Goal: Information Seeking & Learning: Learn about a topic

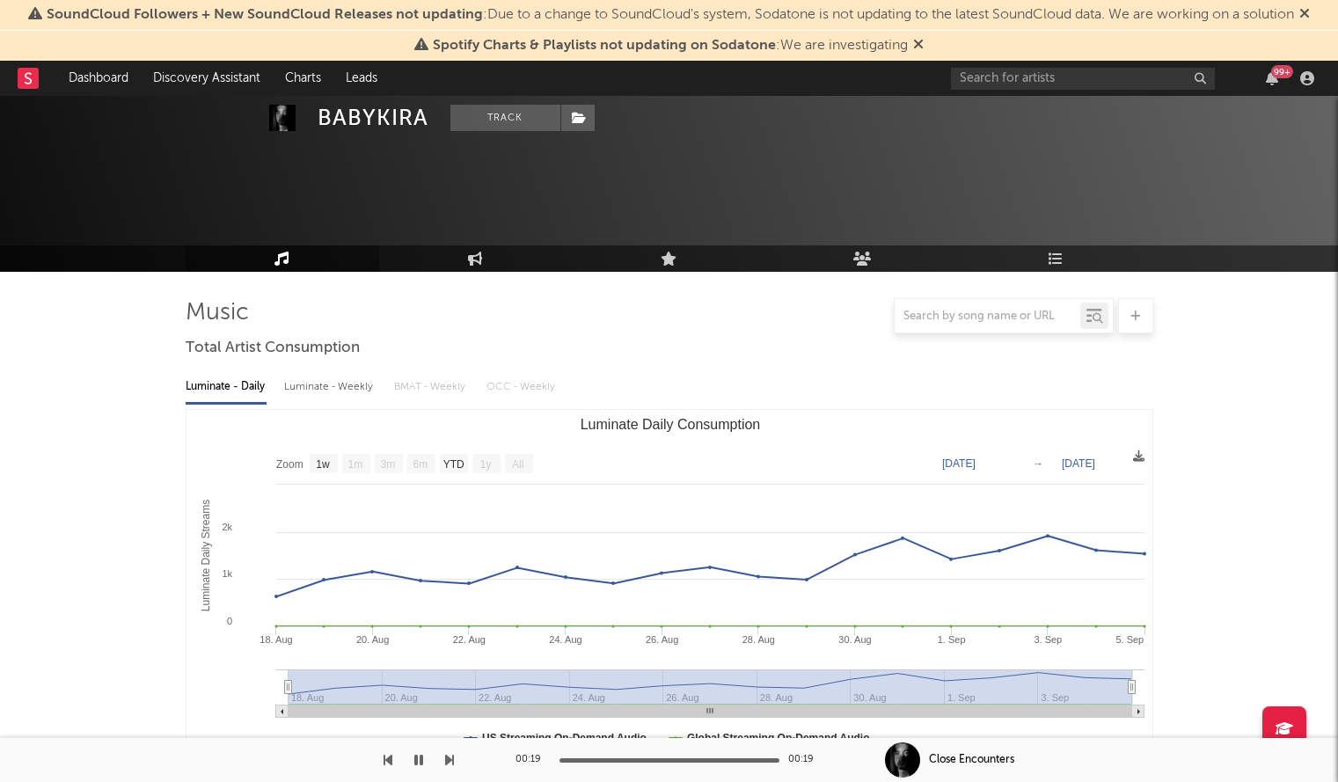
select select "1w"
click at [979, 84] on input "text" at bounding box center [1083, 79] width 264 height 22
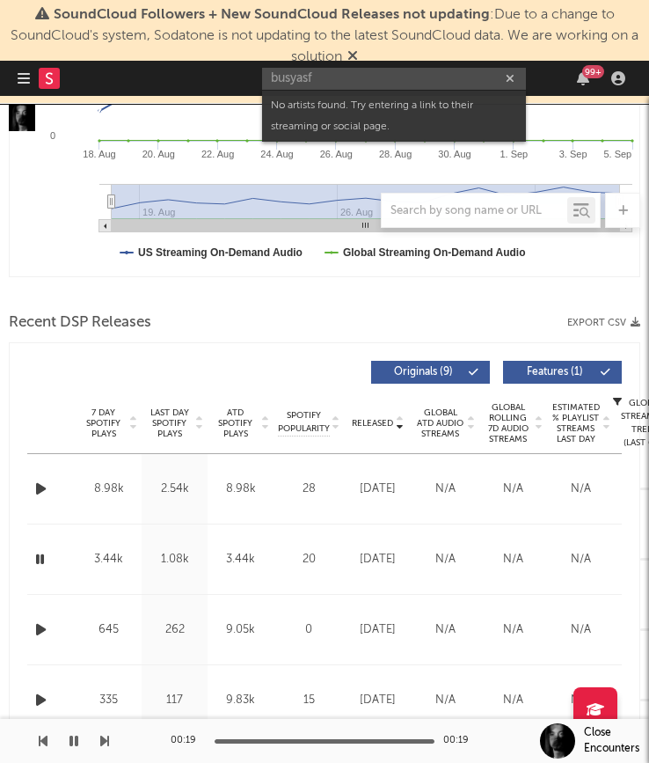
scroll to position [612, 0]
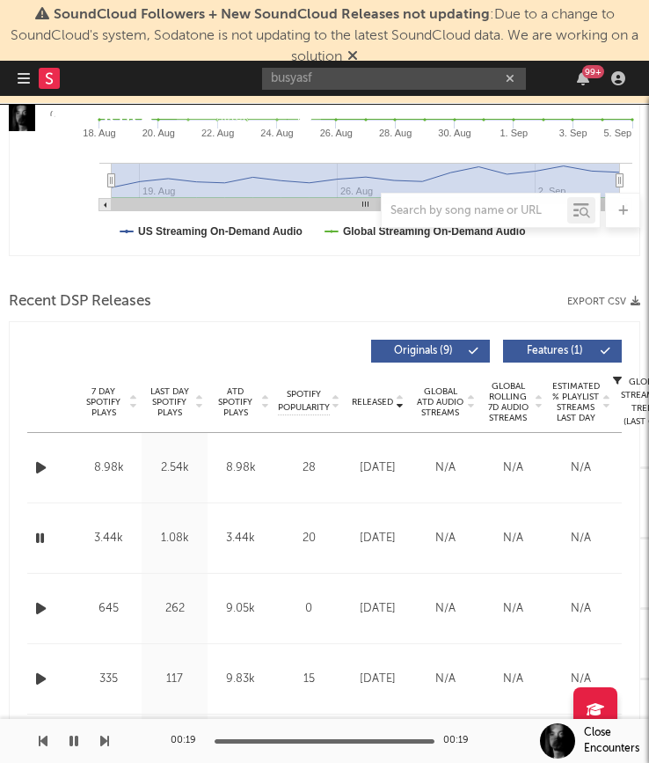
drag, startPoint x: 268, startPoint y: 81, endPoint x: 162, endPoint y: 84, distance: 105.6
click at [162, 84] on nav "Dashboard Discovery Assistant Charts Leads busyasf 99 +" at bounding box center [324, 78] width 649 height 35
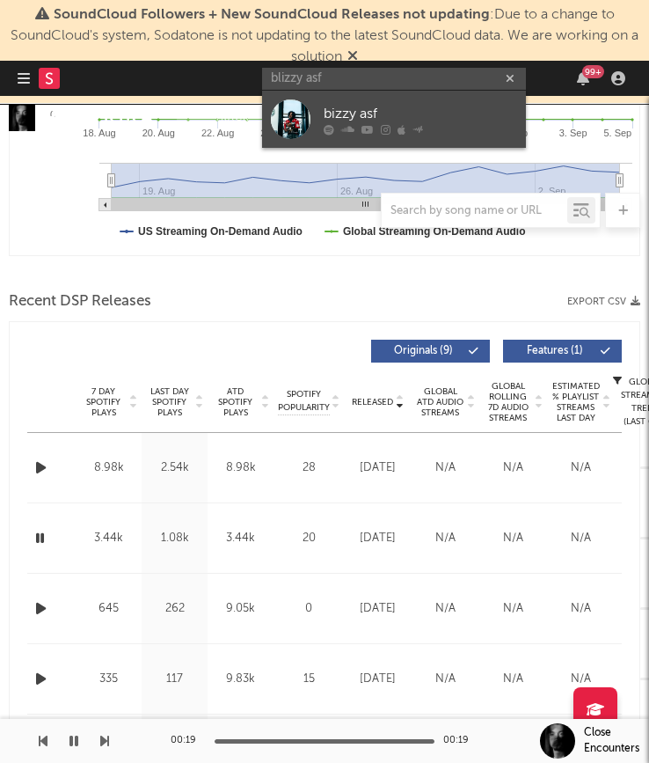
type input "blizzy asf"
click at [311, 115] on link "bizzy asf" at bounding box center [394, 119] width 264 height 57
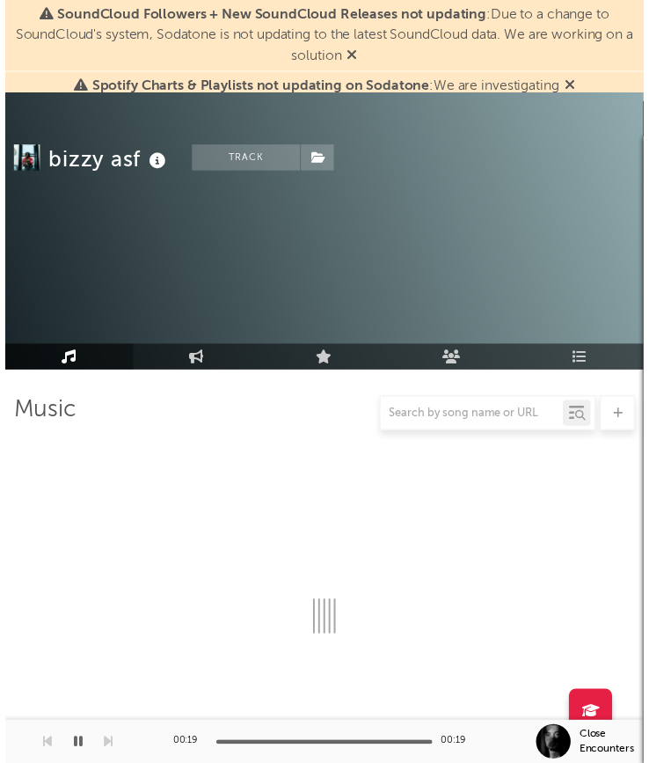
scroll to position [612, 0]
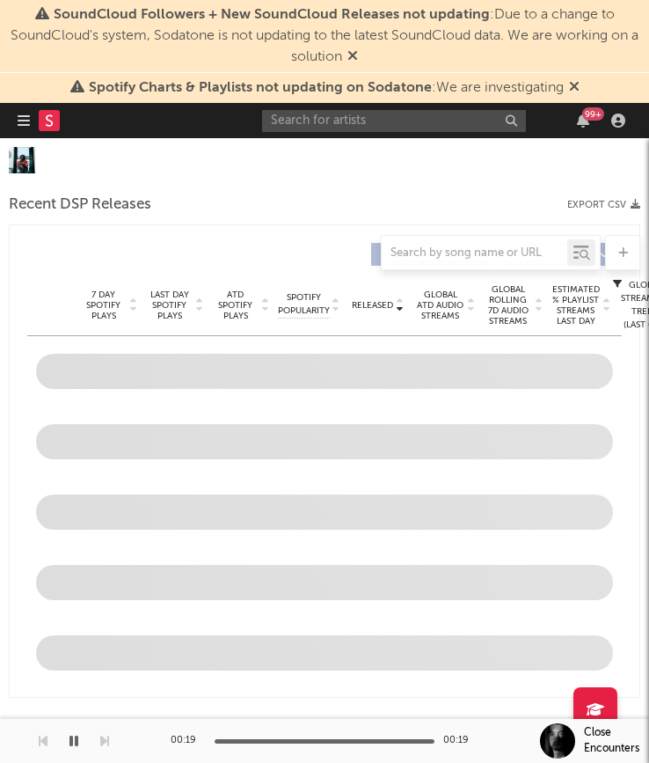
select select "6m"
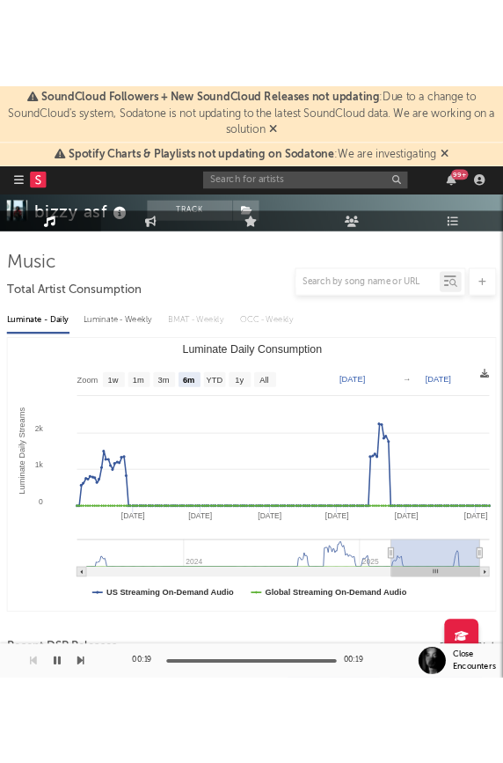
scroll to position [0, 0]
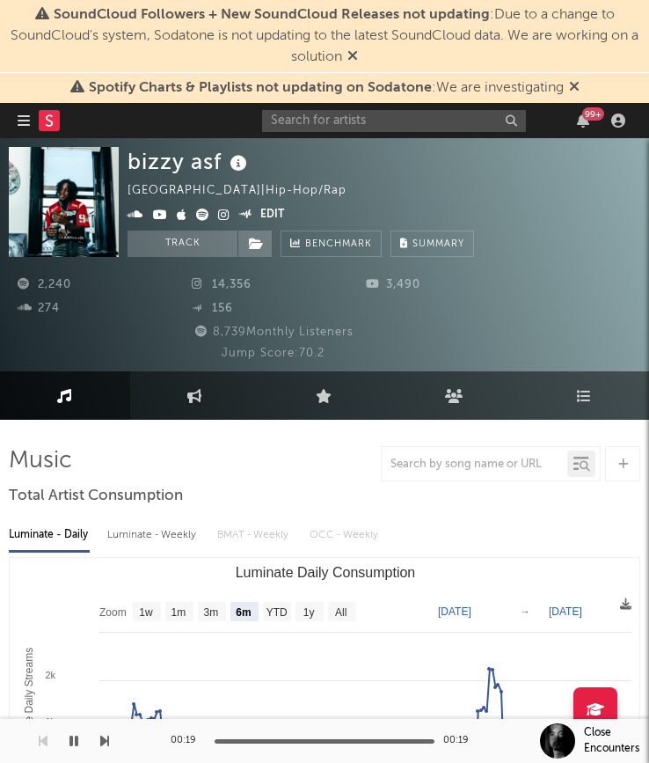
click at [183, 170] on div "bizzy asf" at bounding box center [190, 161] width 124 height 29
copy div "bizzy asf"
click at [343, 126] on input "text" at bounding box center [394, 121] width 264 height 22
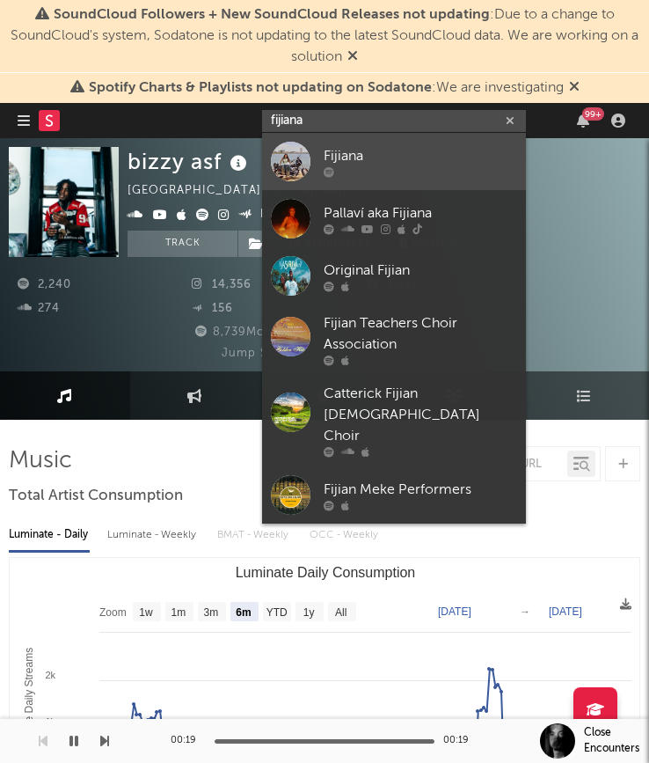
type input "fijiana"
click at [355, 152] on div "Fijiana" at bounding box center [421, 155] width 194 height 21
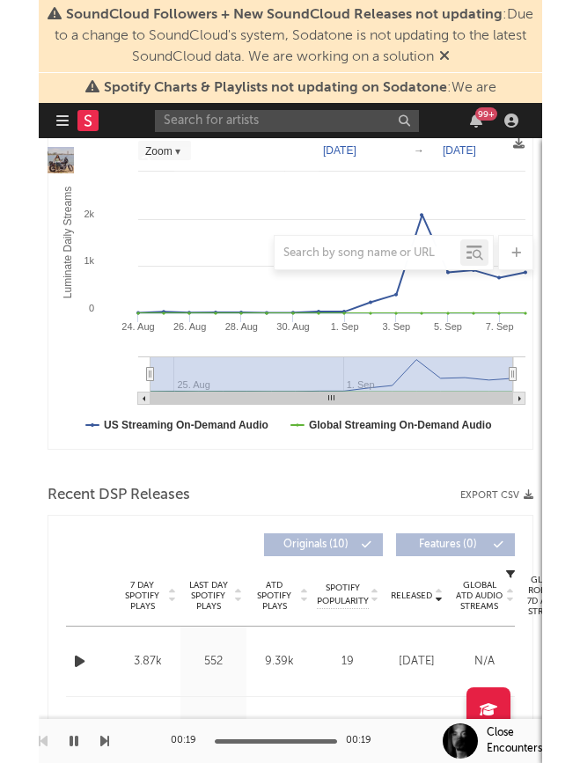
scroll to position [466, 0]
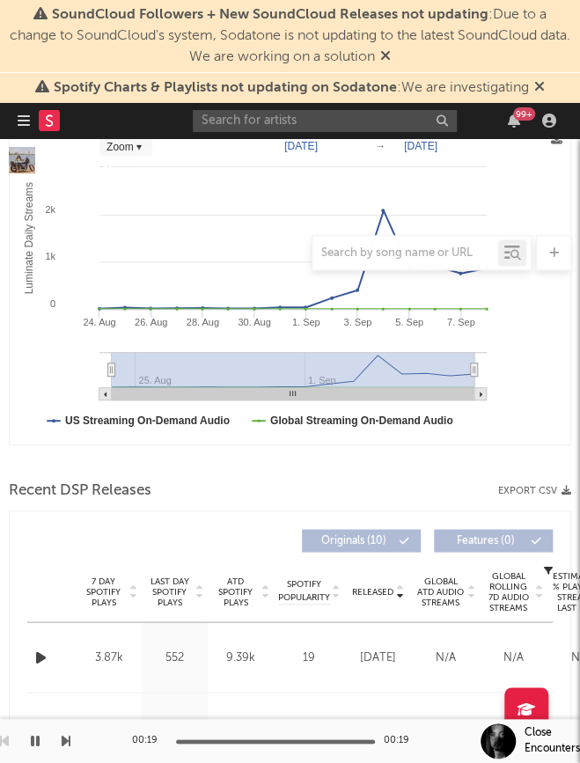
select select "Zoom"
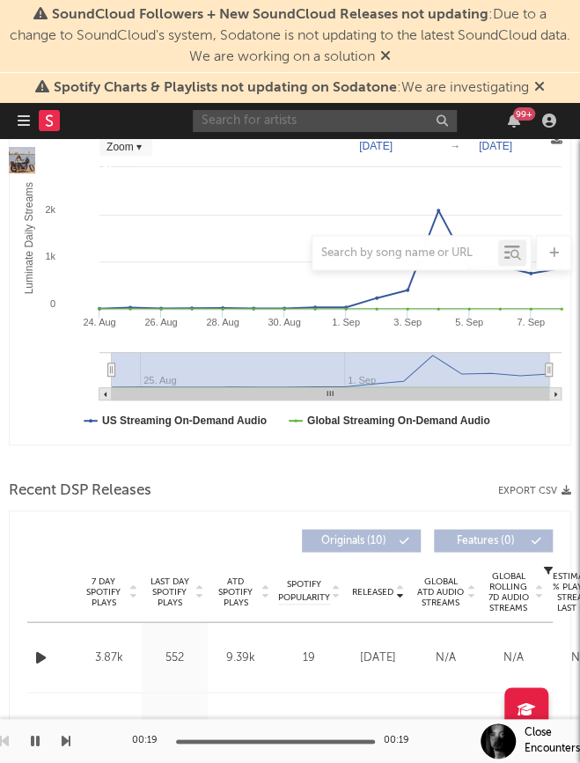
click at [288, 113] on input "text" at bounding box center [325, 121] width 264 height 22
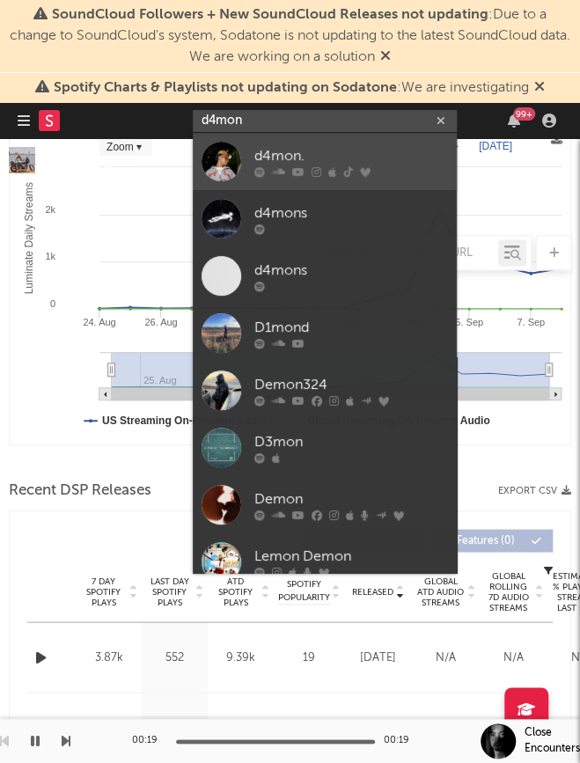
type input "d4mon"
click at [315, 157] on div "d4mon." at bounding box center [351, 155] width 194 height 21
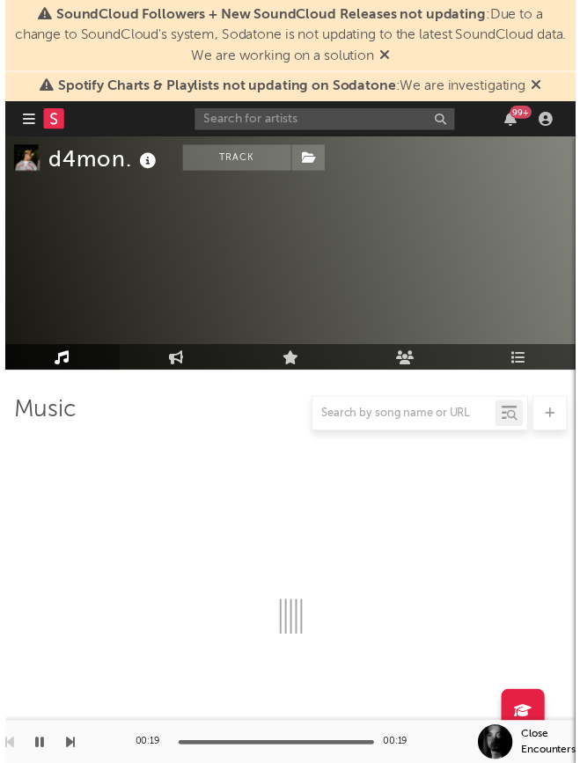
scroll to position [466, 0]
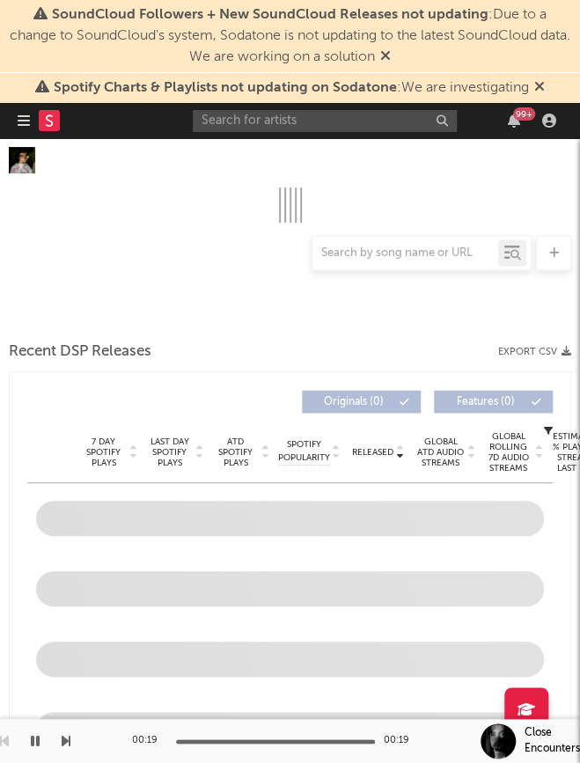
select select "6m"
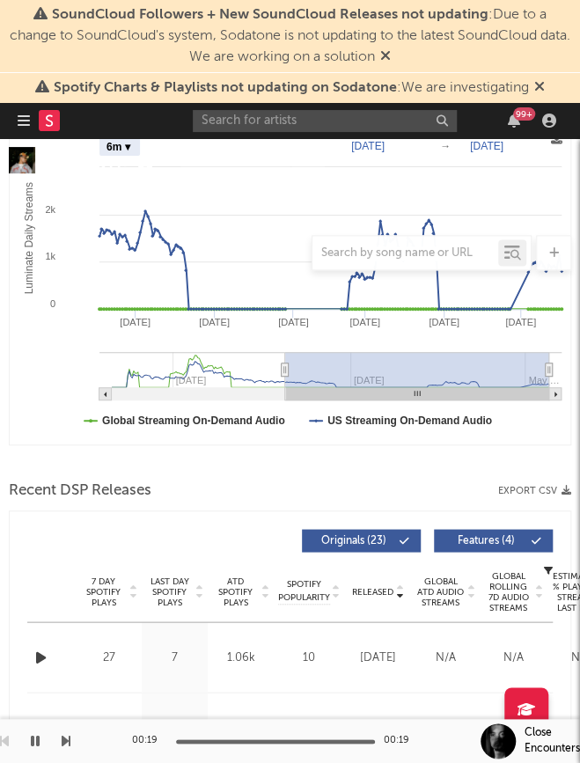
scroll to position [0, 0]
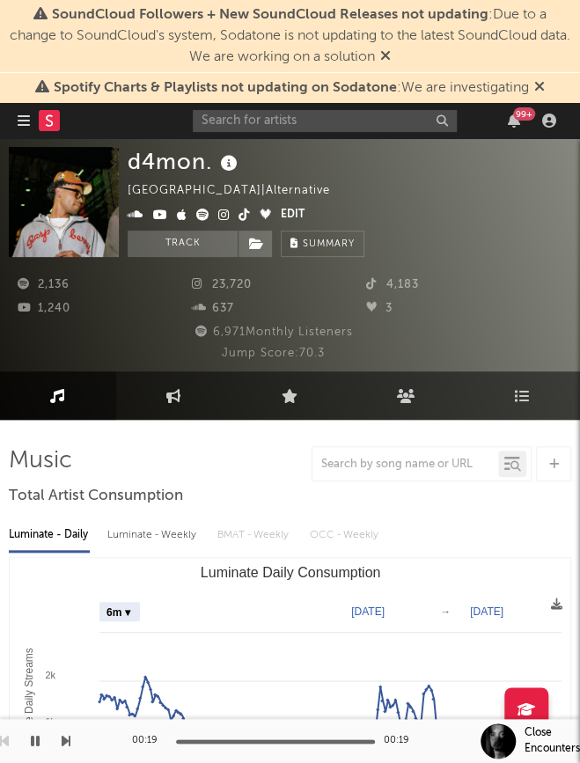
drag, startPoint x: 205, startPoint y: 283, endPoint x: 220, endPoint y: 217, distance: 67.7
click at [315, 116] on input "text" at bounding box center [325, 121] width 264 height 22
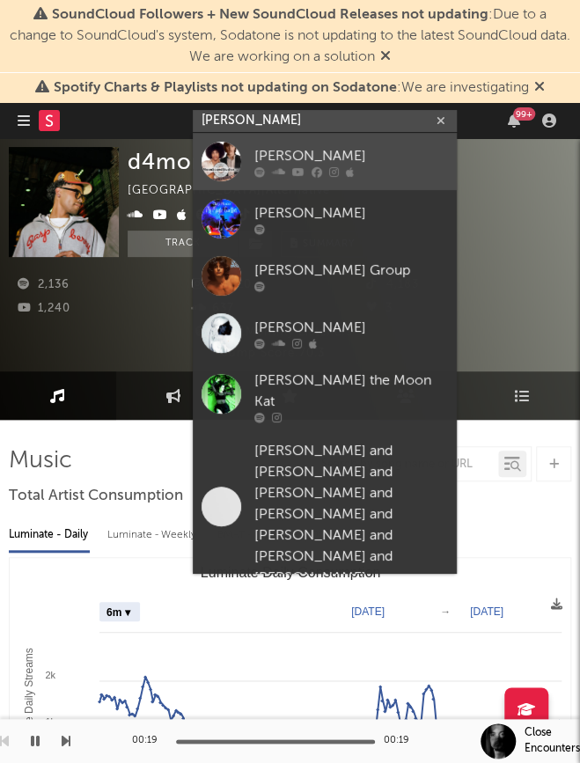
type input "chris moon"
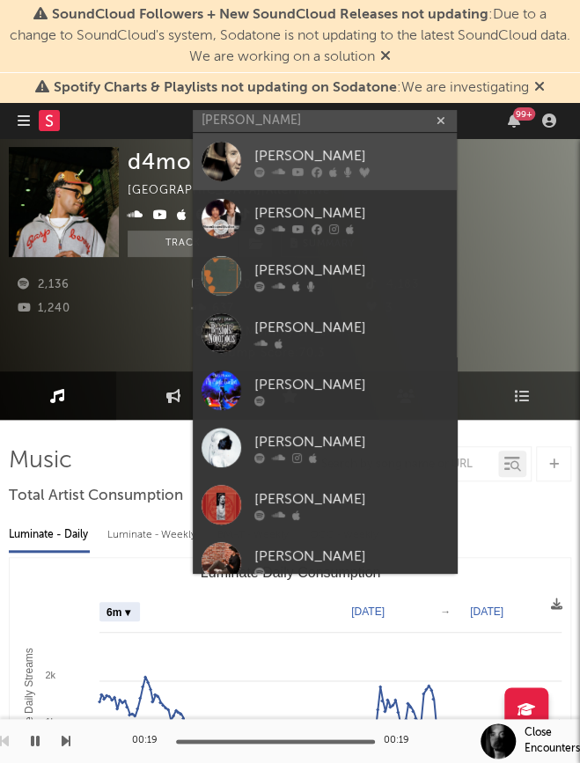
click at [290, 158] on div "[PERSON_NAME]" at bounding box center [351, 155] width 194 height 21
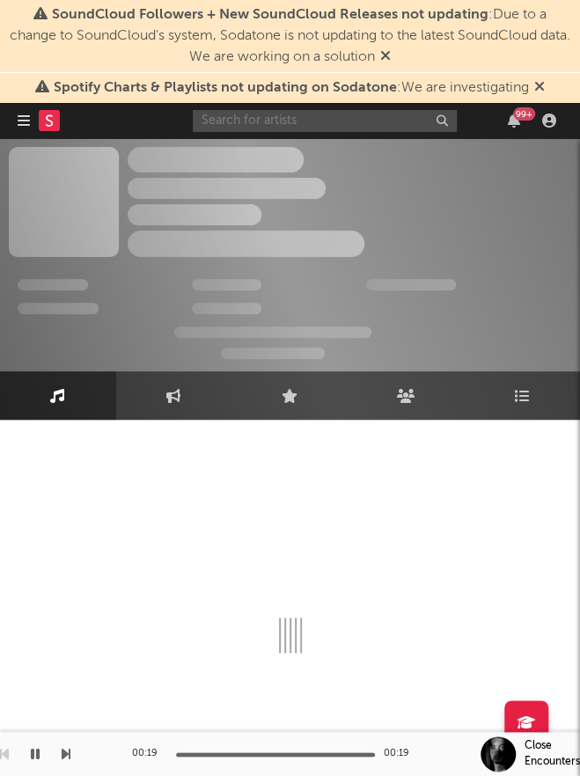
click at [275, 122] on input "text" at bounding box center [325, 121] width 264 height 22
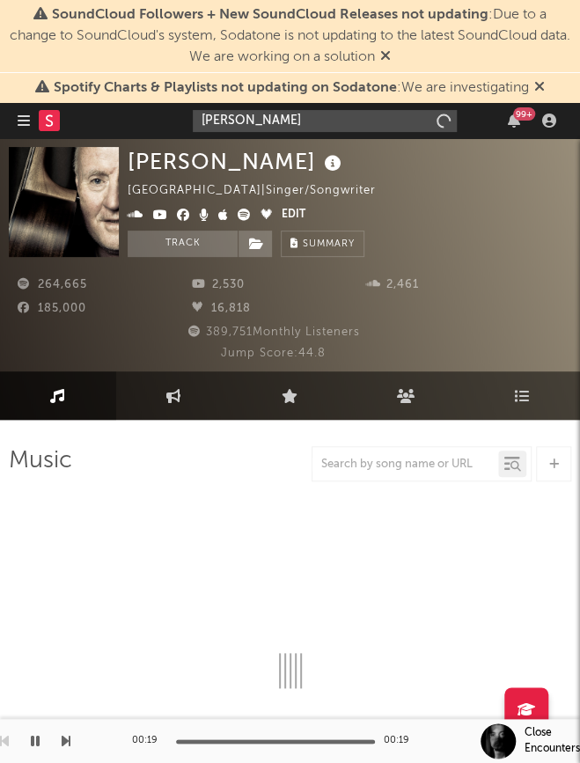
type input "chris moo"
select select "6m"
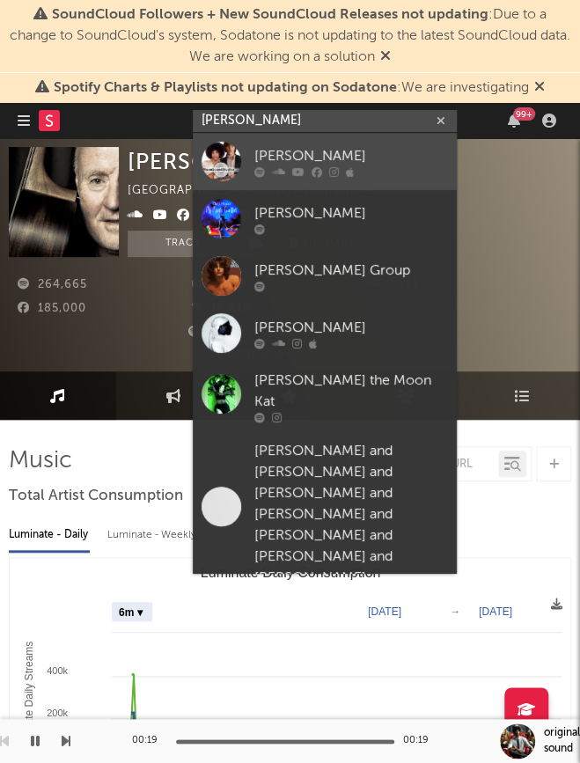
type input "chris moon"
click at [291, 159] on div "[PERSON_NAME]" at bounding box center [351, 155] width 194 height 21
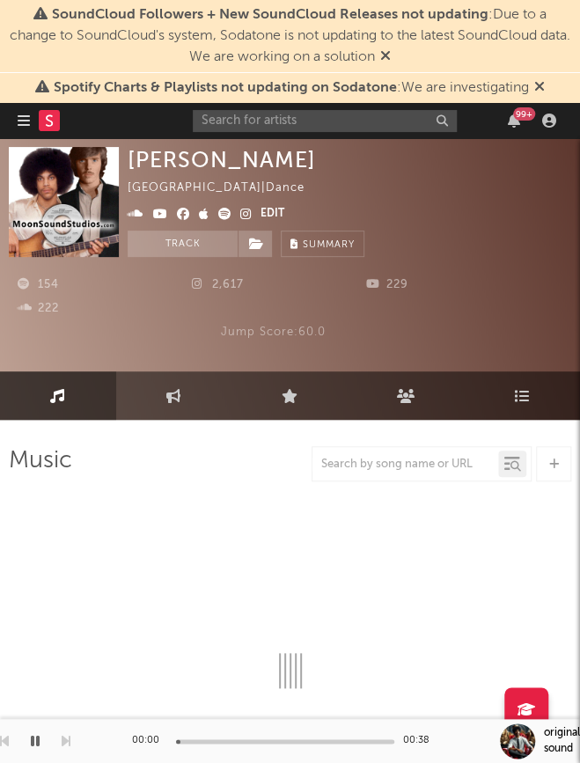
select select "1w"
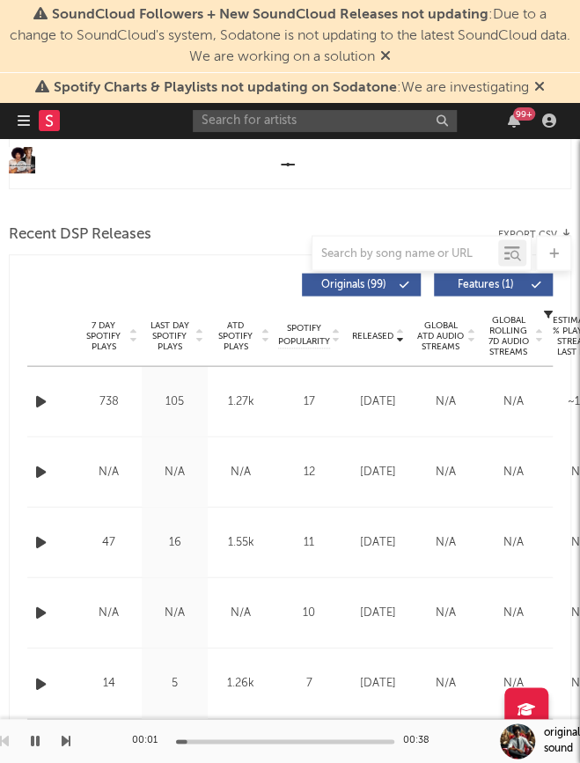
scroll to position [721, 0]
click at [354, 168] on rect "BMAT Weekly Consumption" at bounding box center [290, 13] width 561 height 352
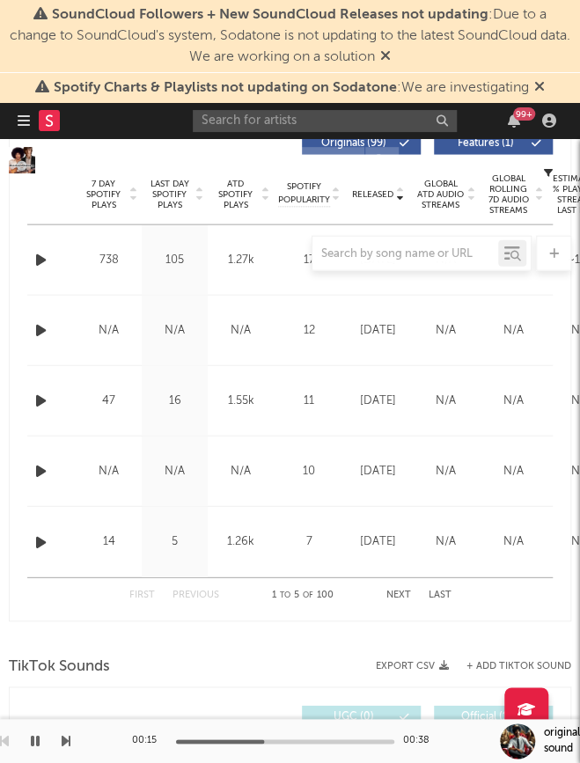
click at [35, 748] on icon "button" at bounding box center [35, 741] width 9 height 14
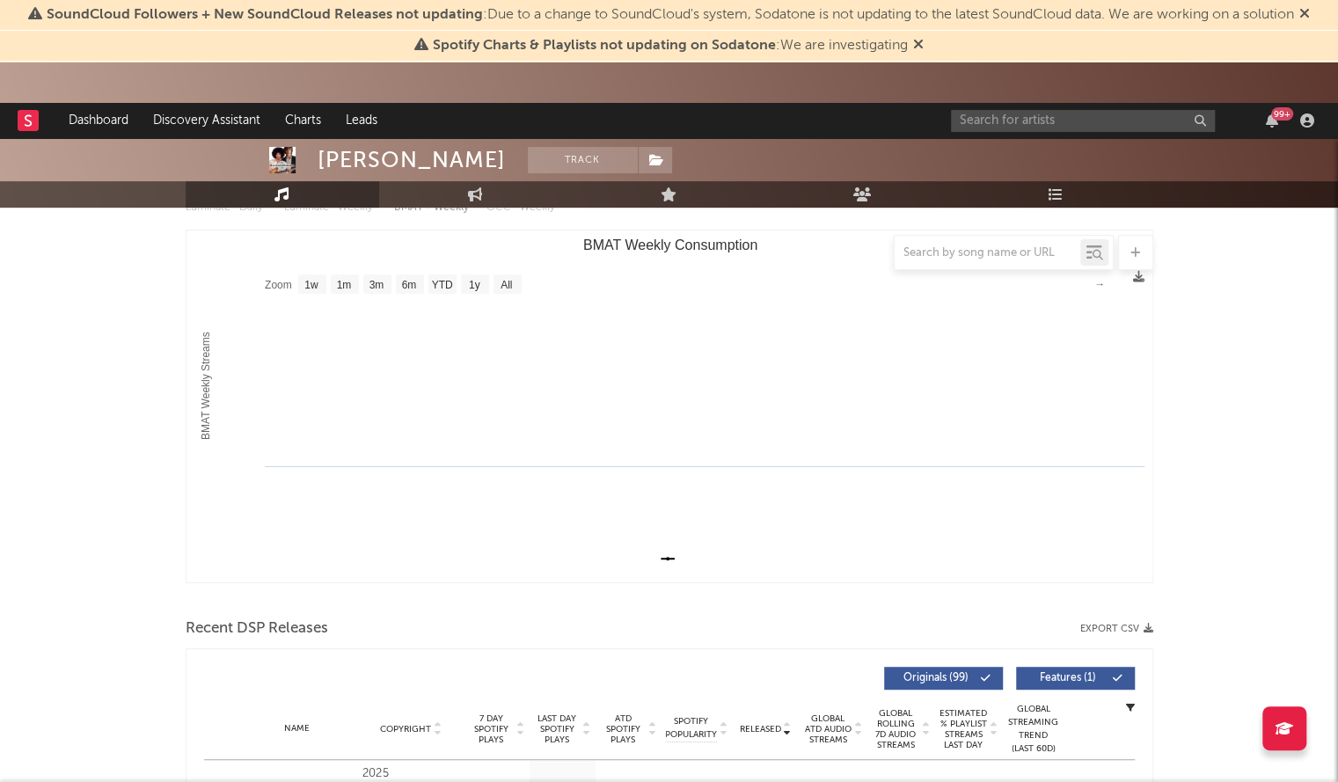
scroll to position [177, 0]
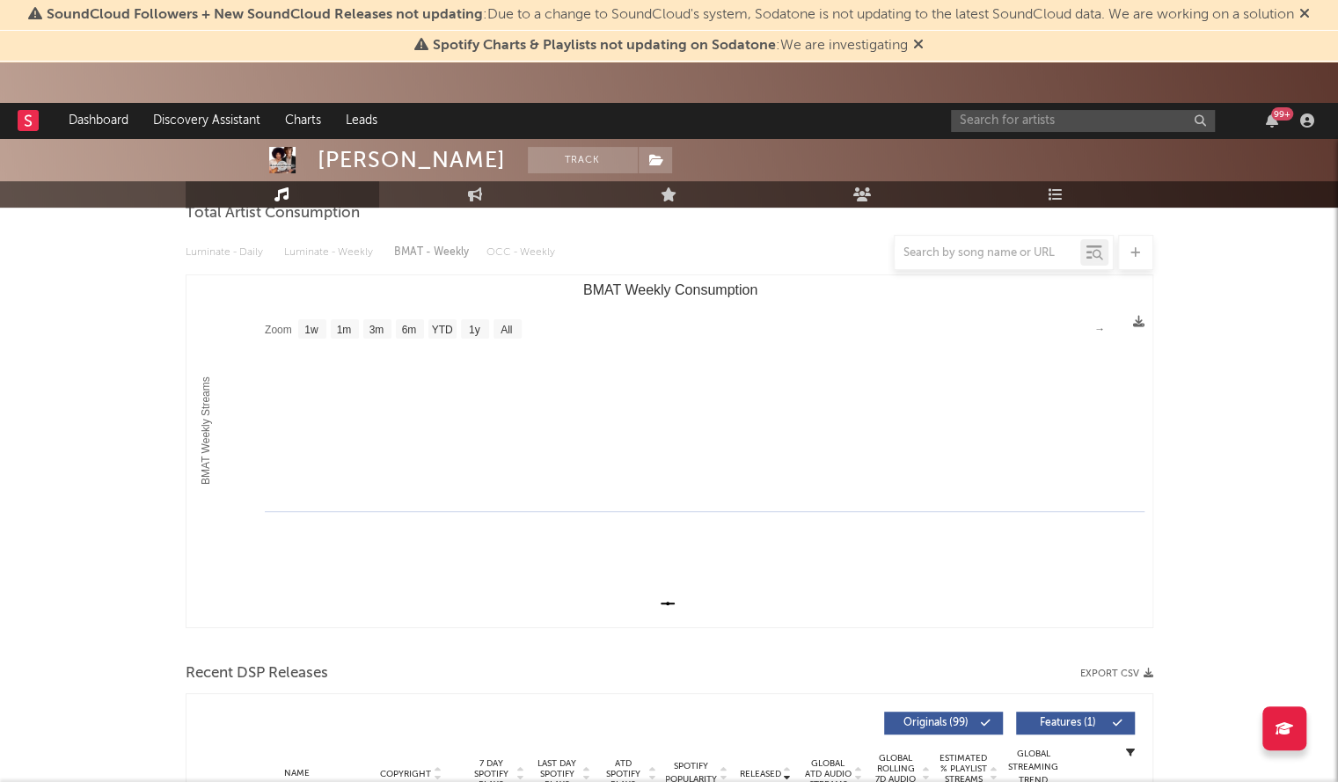
click at [978, 108] on div "99 +" at bounding box center [1136, 120] width 370 height 35
click at [980, 119] on input "text" at bounding box center [1083, 121] width 264 height 22
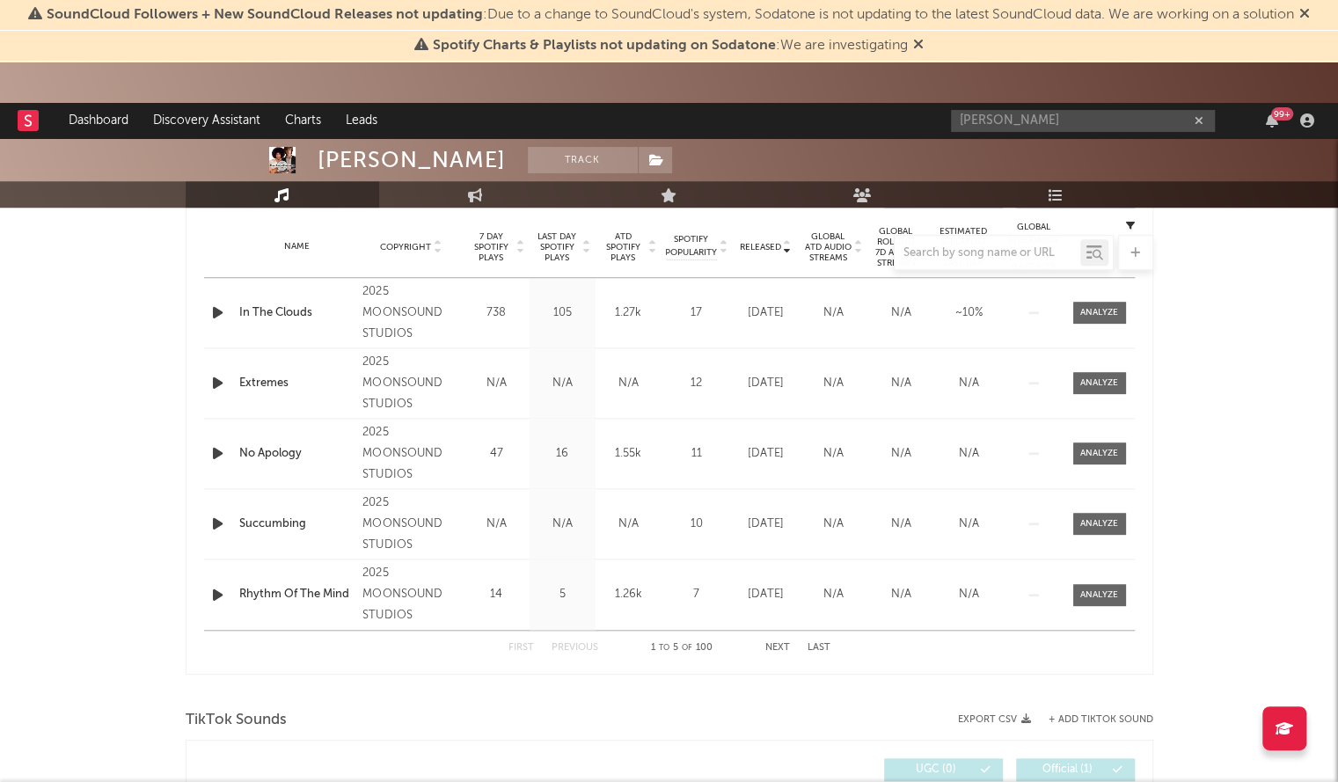
click at [780, 645] on button "Next" at bounding box center [778, 648] width 25 height 10
click at [586, 648] on button "Previous" at bounding box center [575, 648] width 47 height 10
click at [773, 649] on button "Next" at bounding box center [778, 648] width 25 height 10
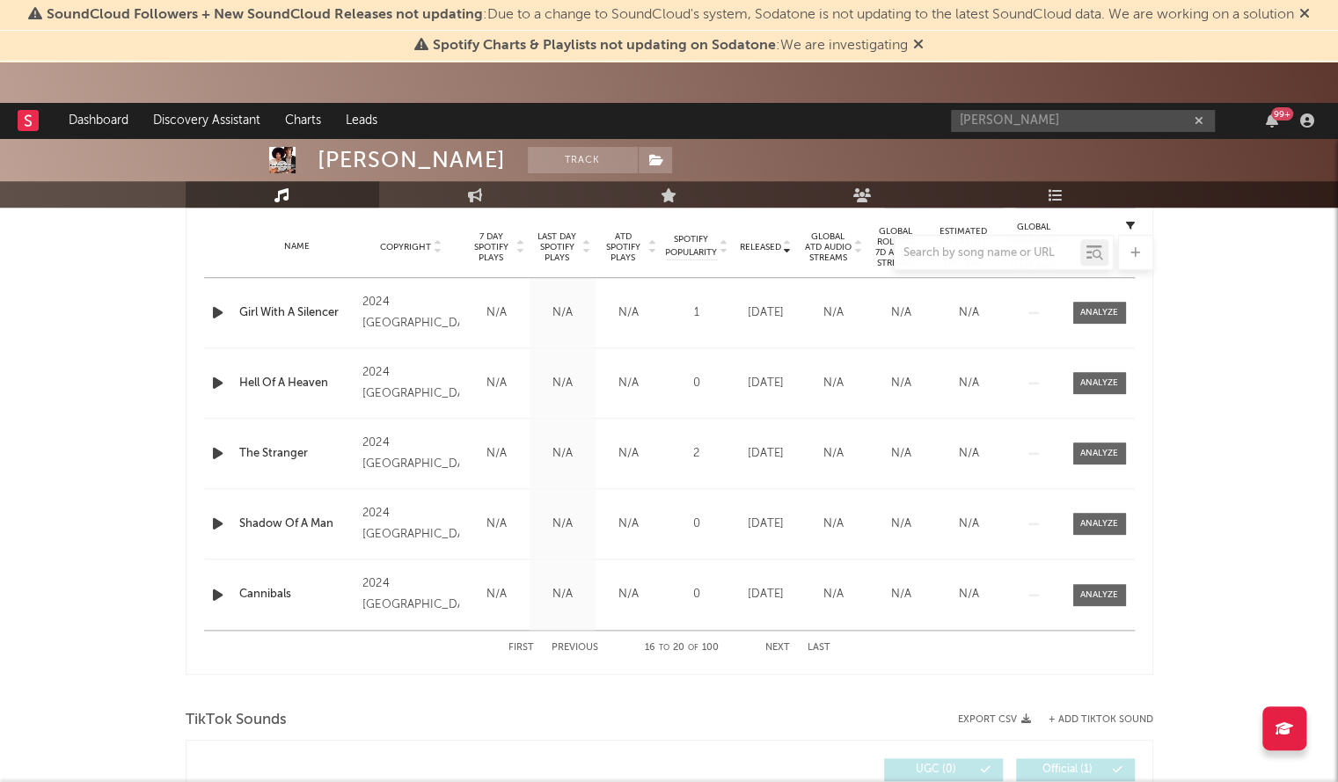
click at [773, 649] on button "Next" at bounding box center [778, 648] width 25 height 10
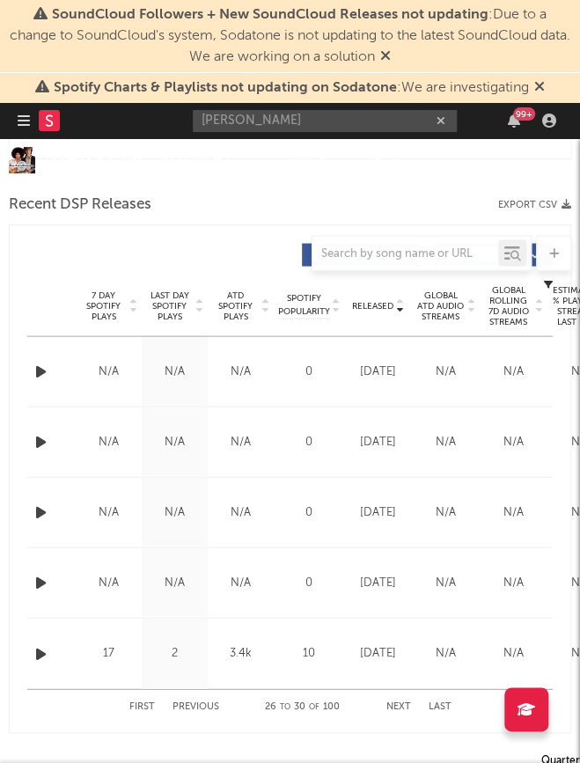
scroll to position [752, 0]
click at [273, 125] on input "chris moon" at bounding box center [325, 121] width 264 height 22
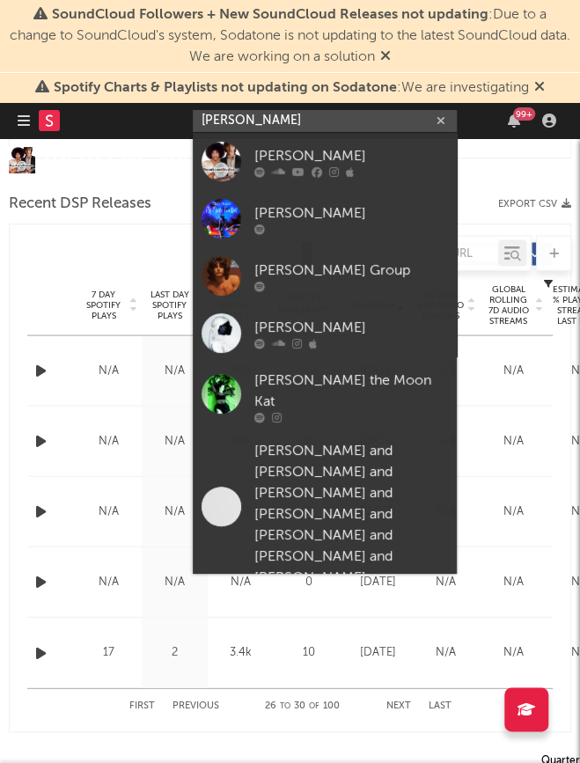
drag, startPoint x: 273, startPoint y: 125, endPoint x: 155, endPoint y: 110, distance: 118.9
click at [155, 110] on nav "Dashboard Discovery Assistant Charts Leads chris moon 99 +" at bounding box center [290, 120] width 580 height 35
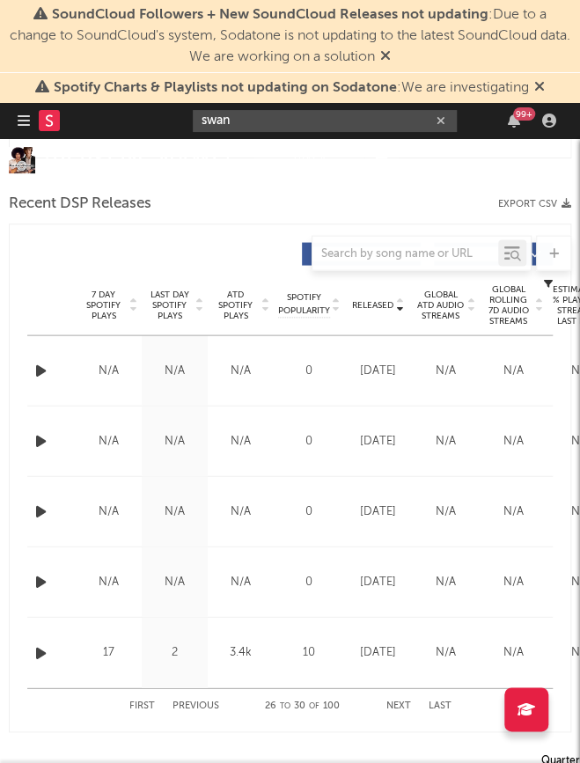
click at [243, 114] on input "swan" at bounding box center [325, 121] width 264 height 22
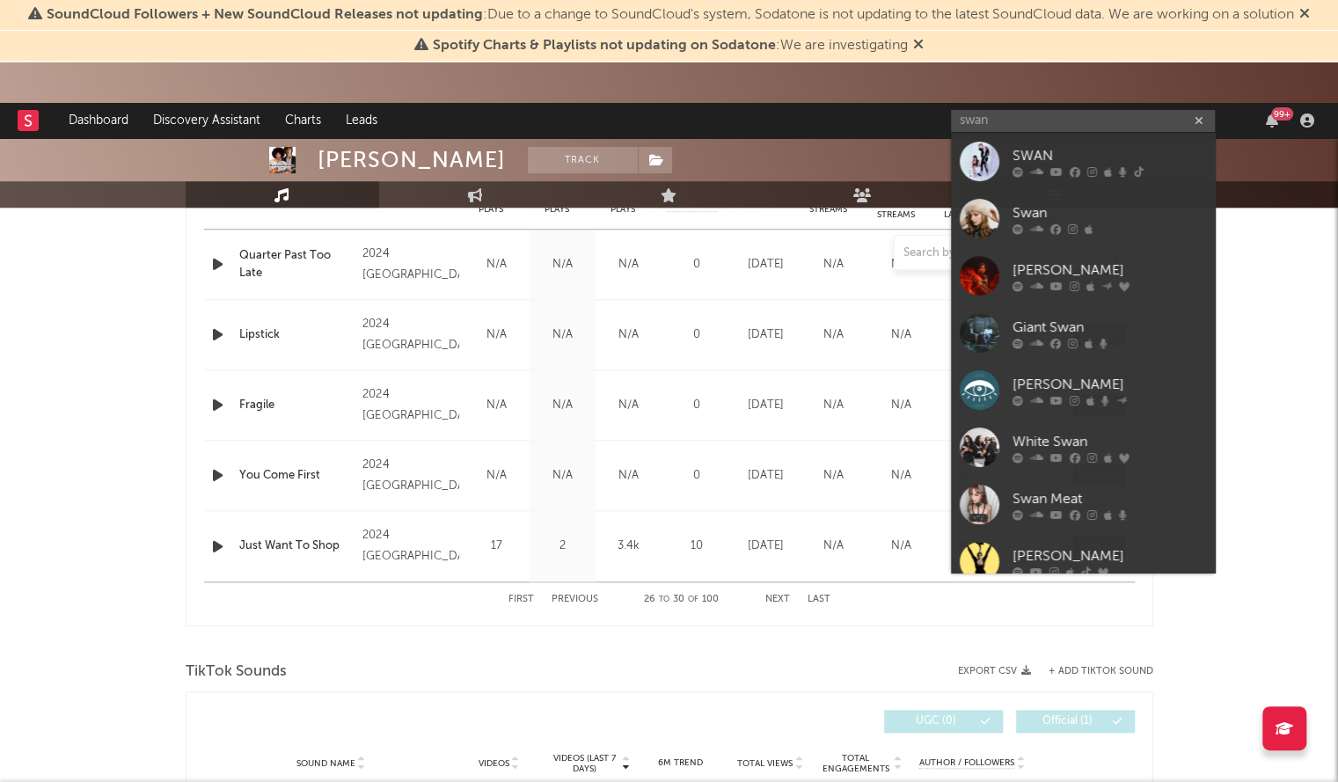
scroll to position [647, 0]
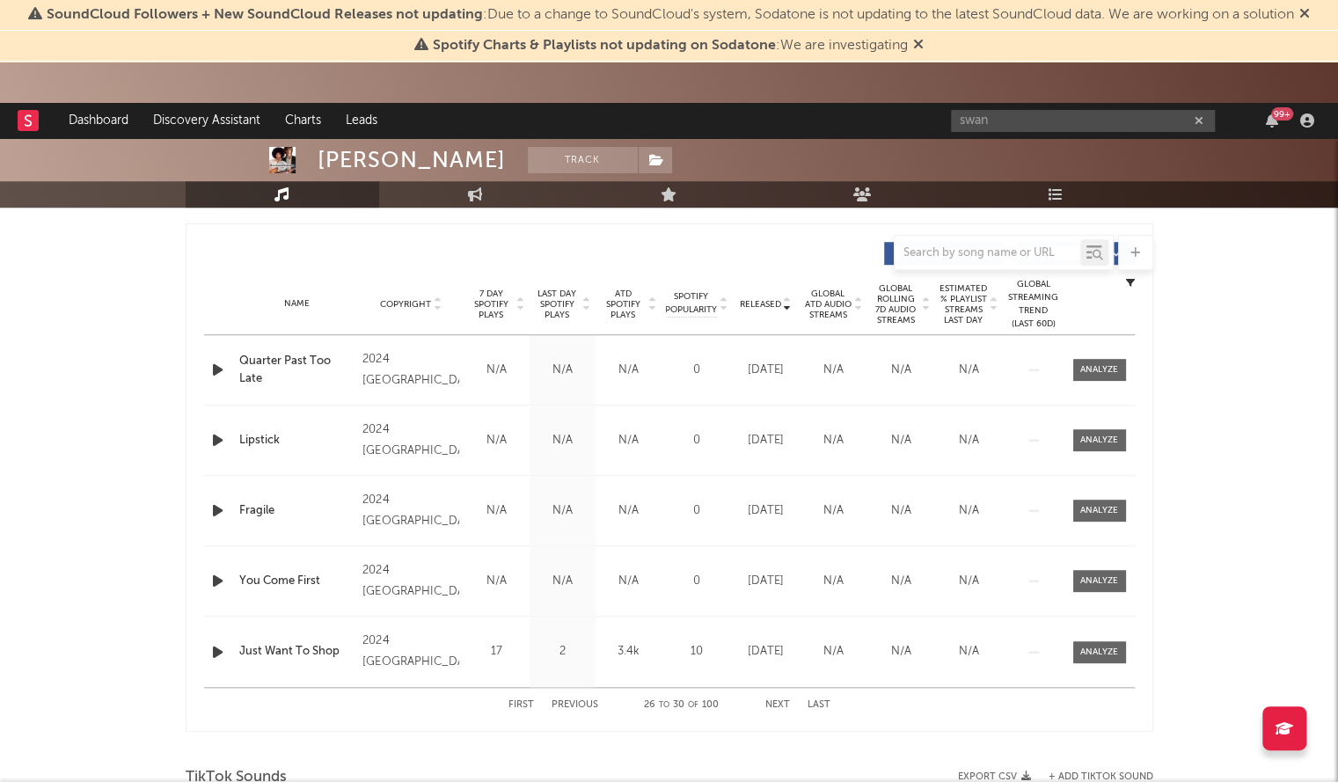
drag, startPoint x: 883, startPoint y: 109, endPoint x: 781, endPoint y: 105, distance: 102.2
click at [781, 105] on nav "Dashboard Discovery Assistant Charts Leads swan 99 +" at bounding box center [669, 120] width 1338 height 35
paste input "Fijiana"
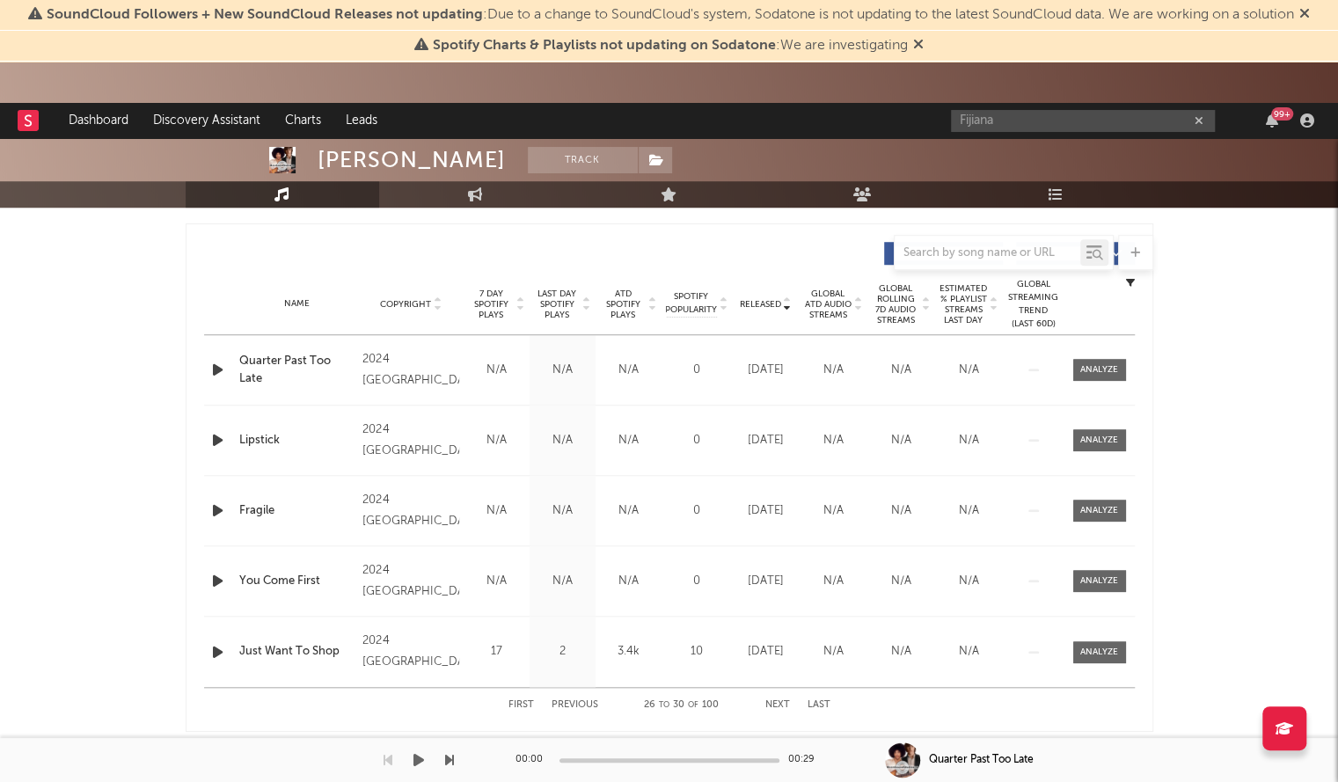
type input "Fijiana"
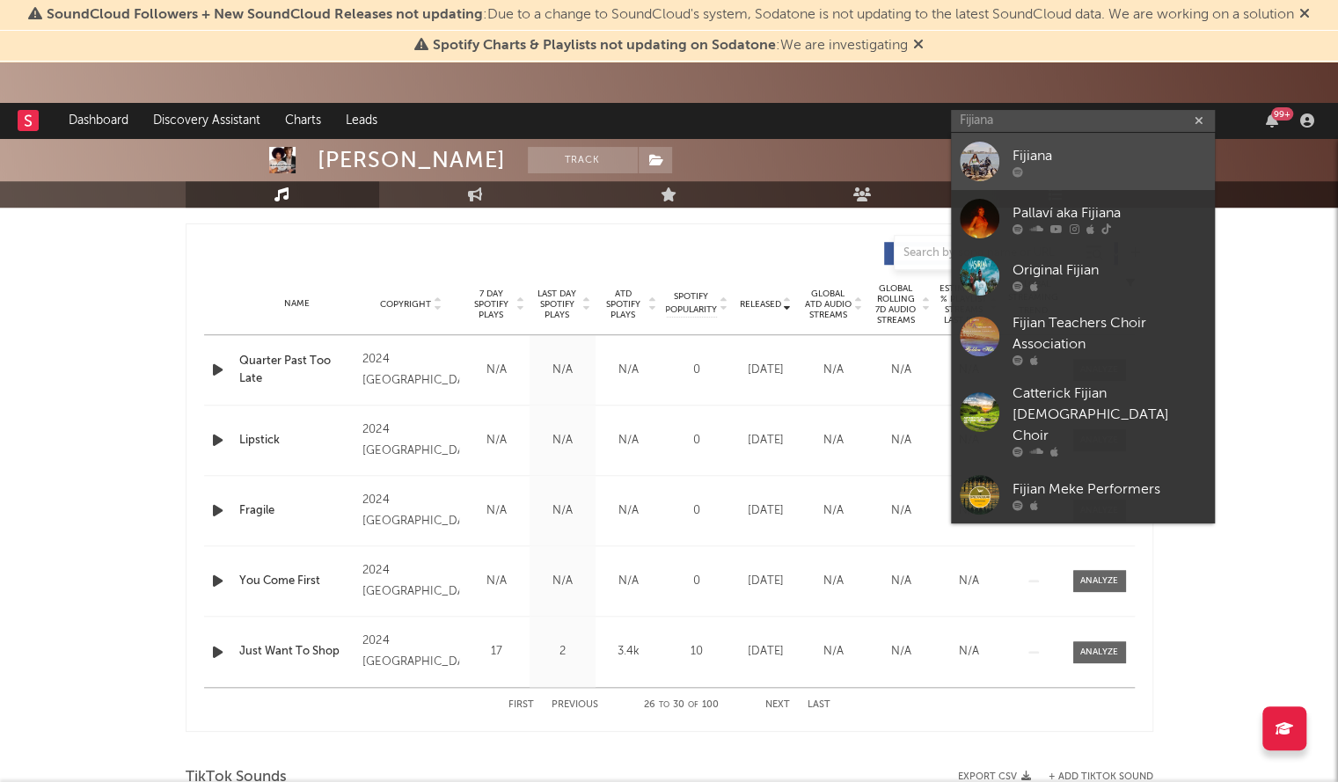
click at [986, 161] on div at bounding box center [980, 162] width 40 height 40
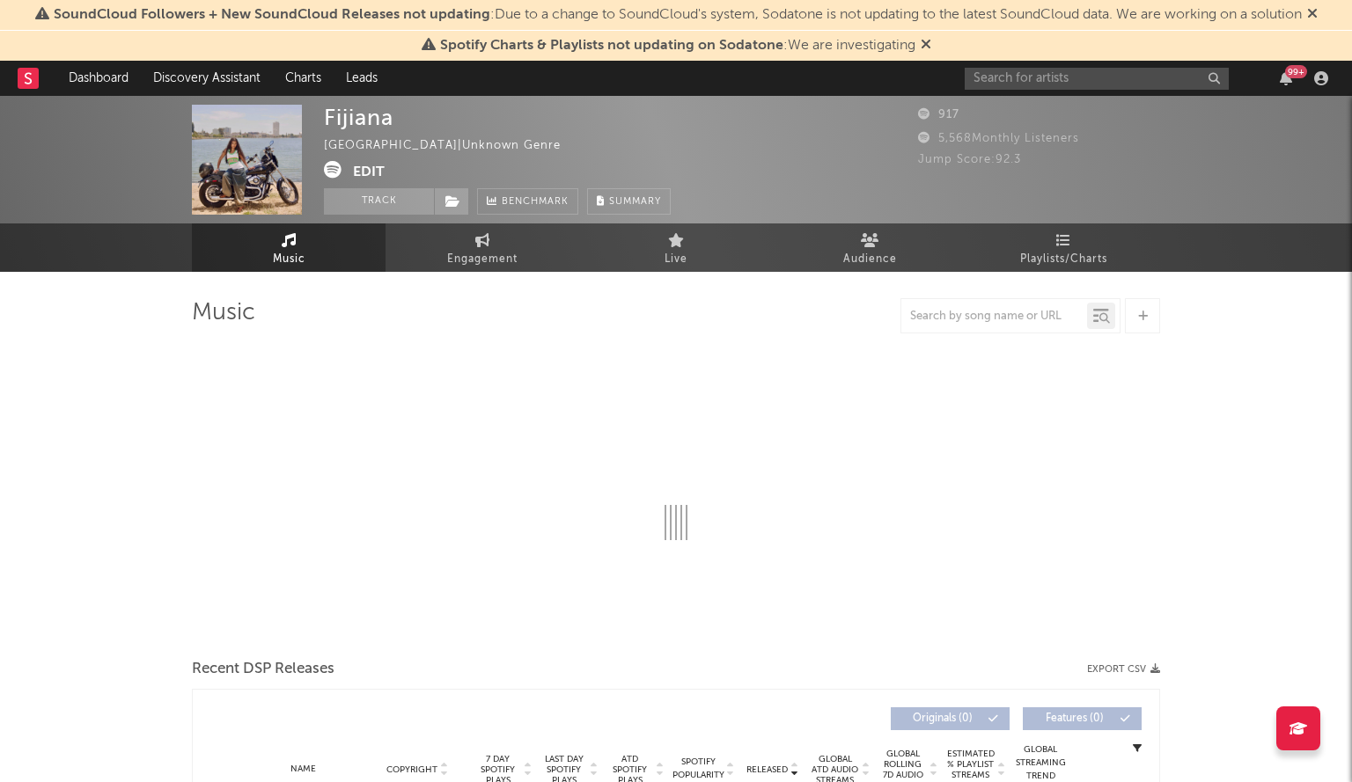
select select "1w"
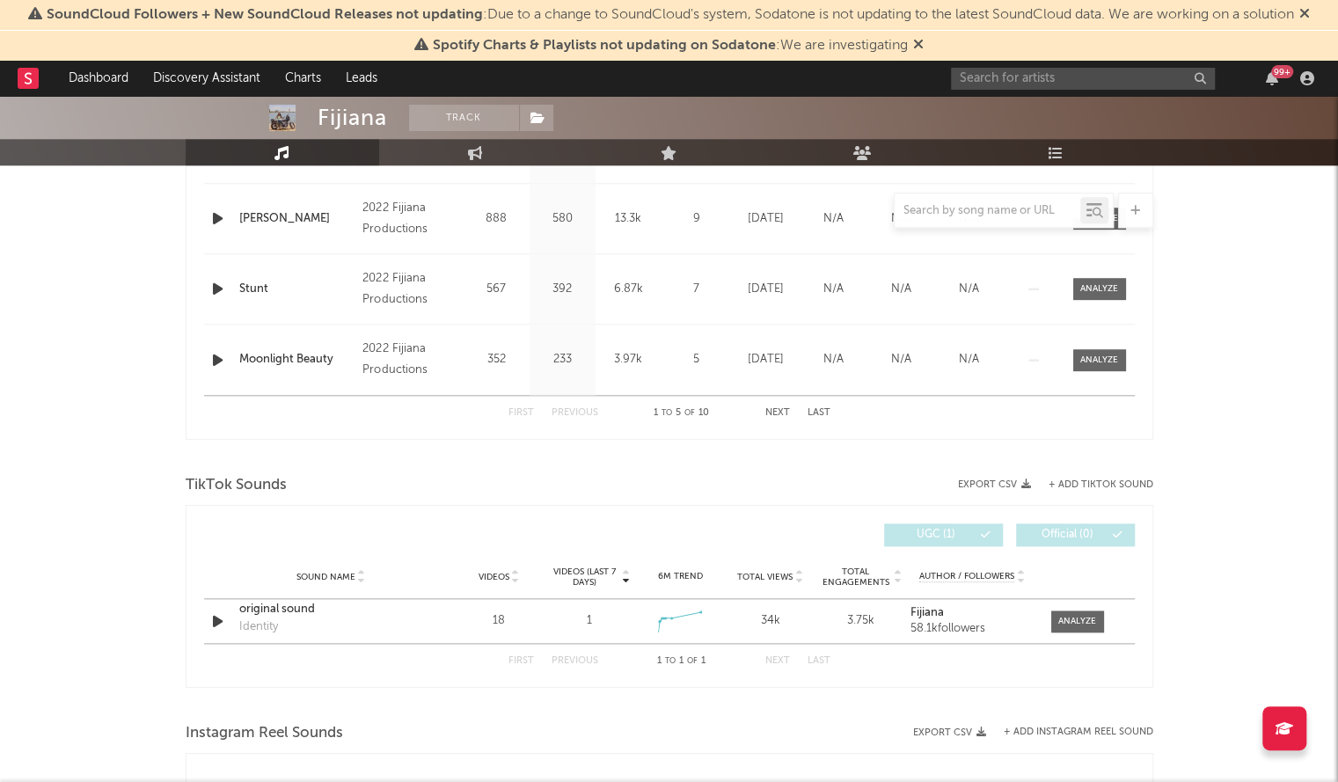
scroll to position [1153, 0]
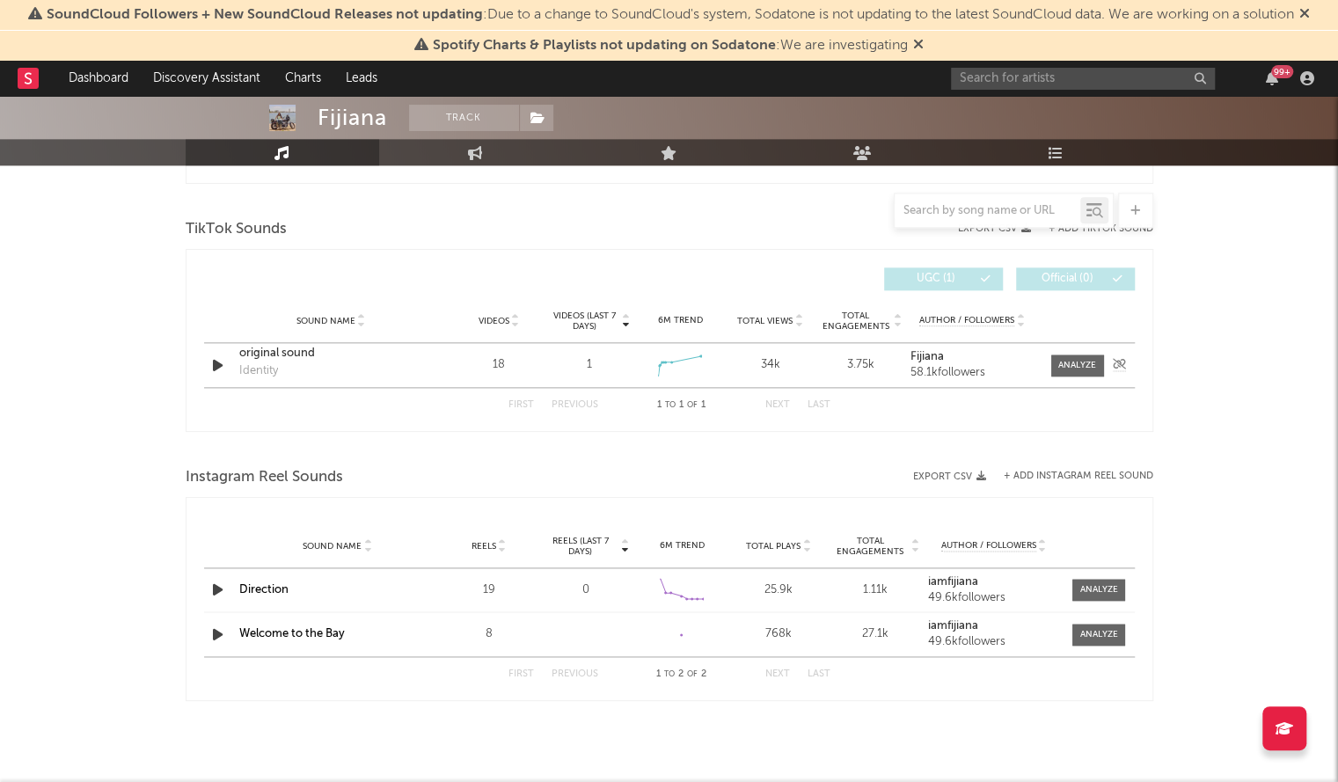
click at [271, 353] on div "original sound" at bounding box center [331, 354] width 184 height 18
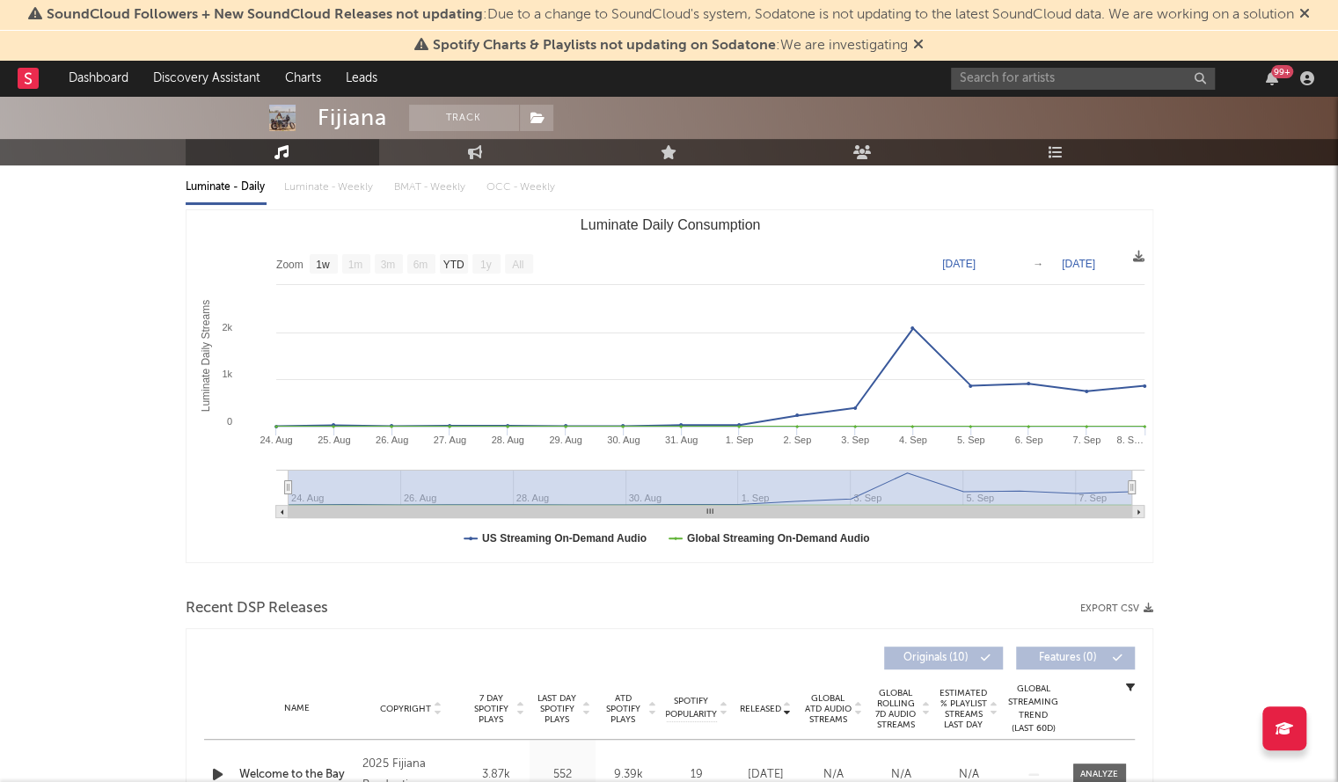
scroll to position [0, 0]
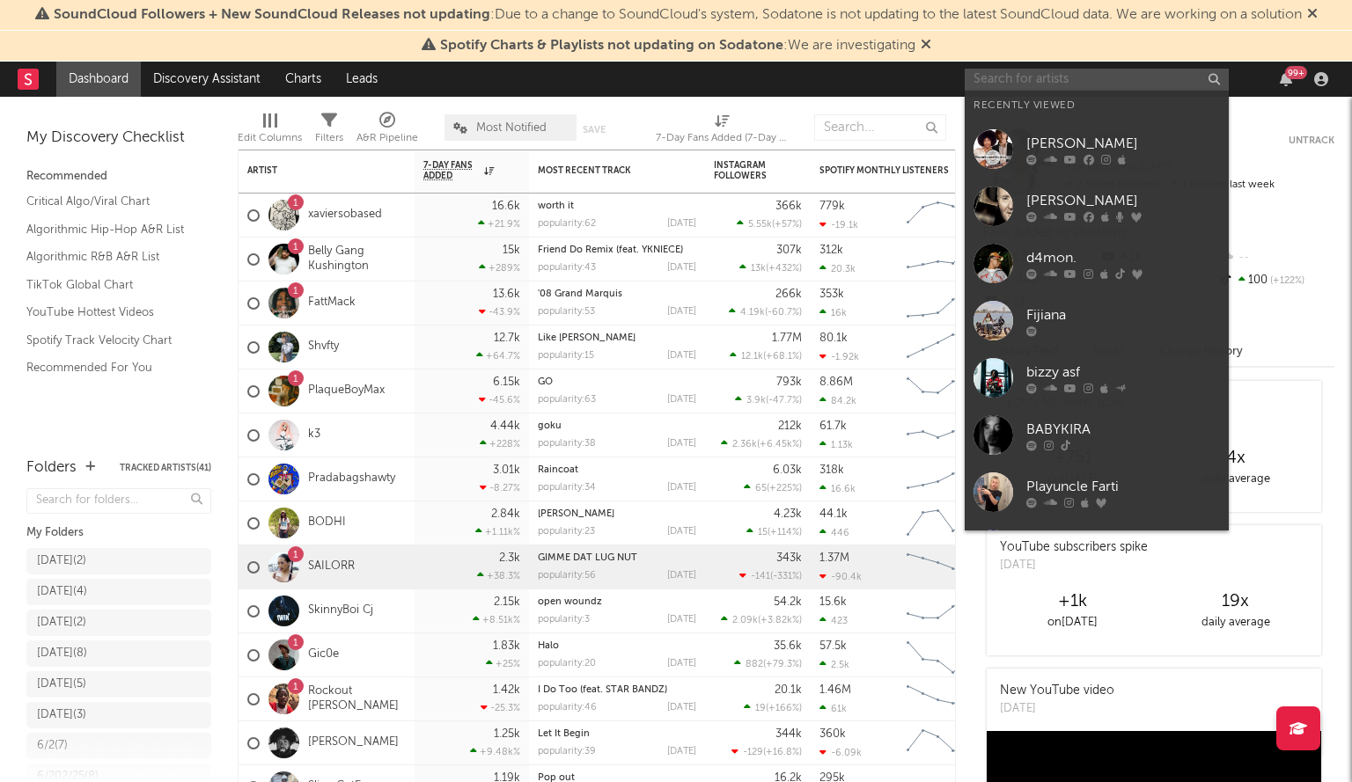
click at [987, 80] on input "text" at bounding box center [1096, 80] width 264 height 22
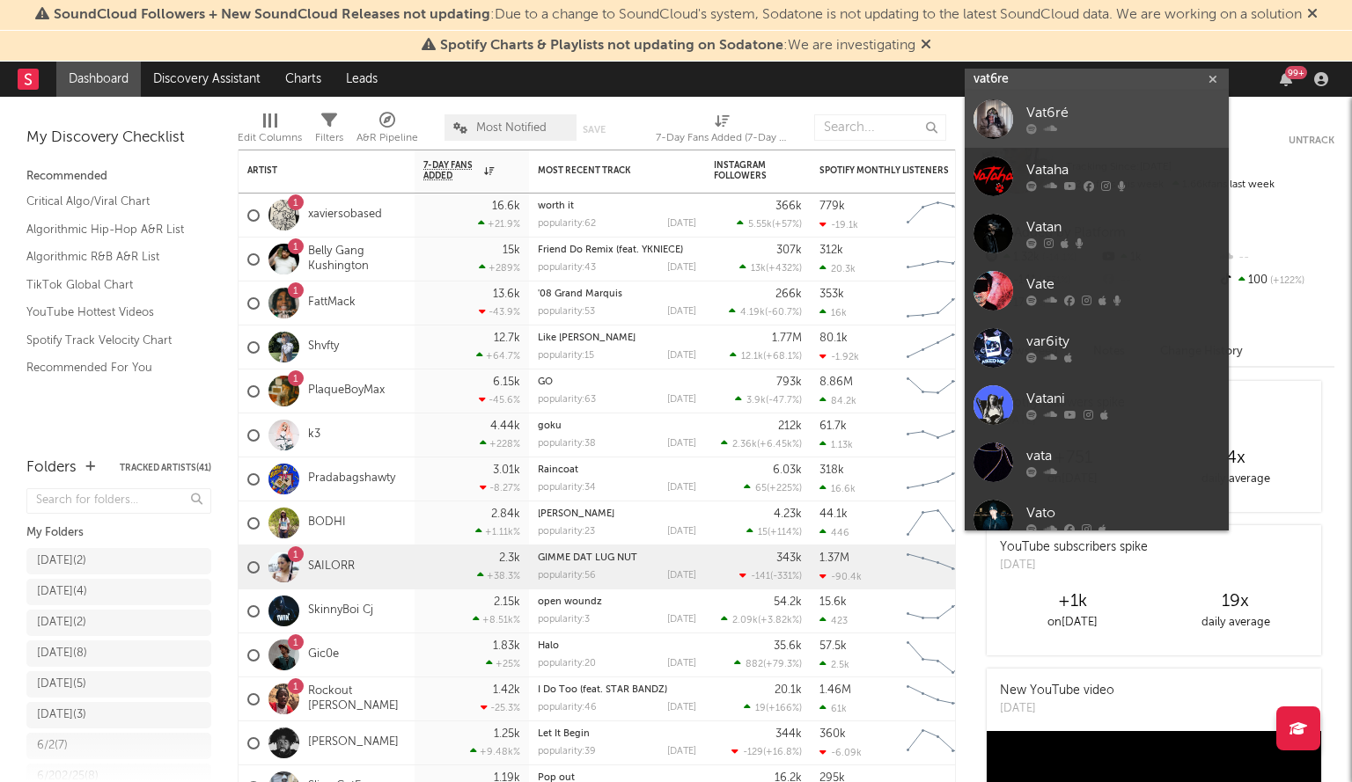
type input "vat6re"
click at [1065, 130] on div at bounding box center [1123, 129] width 194 height 11
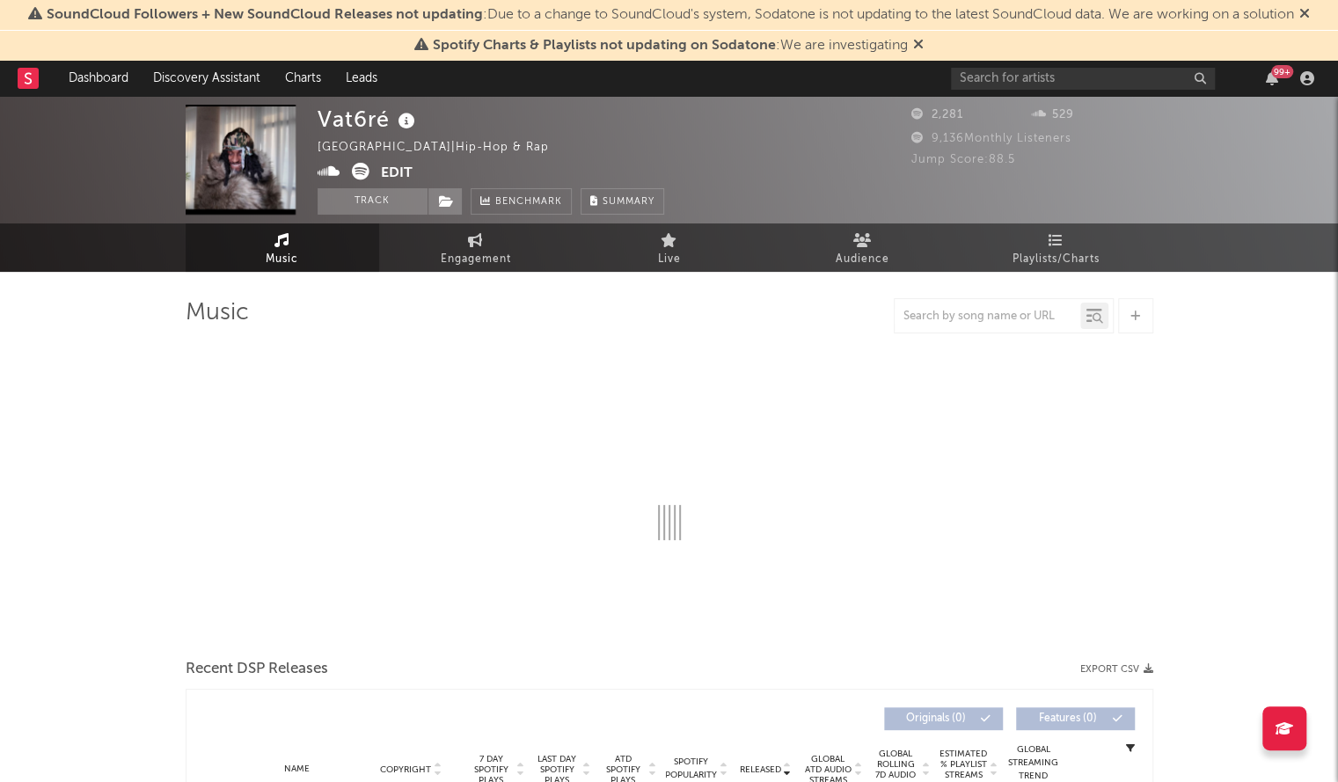
select select "1w"
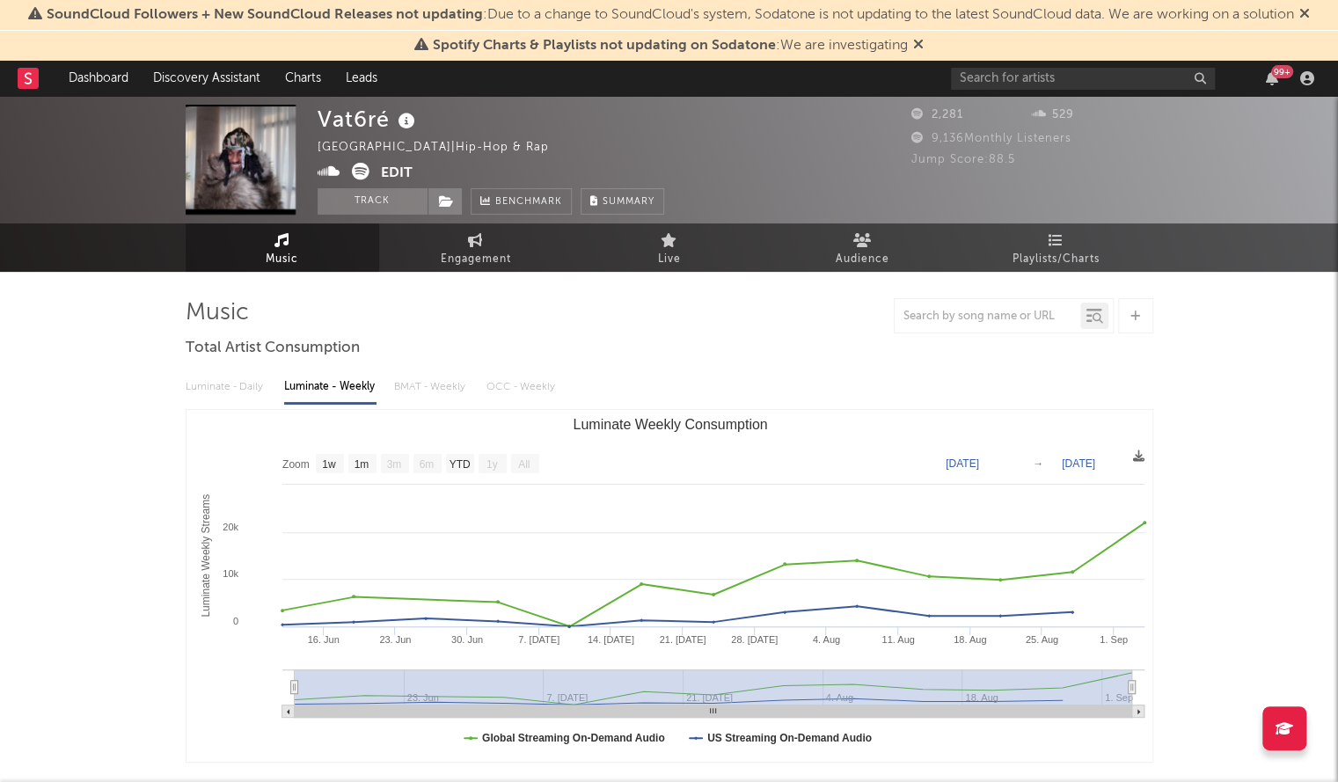
click at [1145, 139] on div "9,136 Monthly Listeners" at bounding box center [1033, 138] width 242 height 21
click at [853, 415] on rect "Luminate Weekly Consumption" at bounding box center [670, 586] width 967 height 352
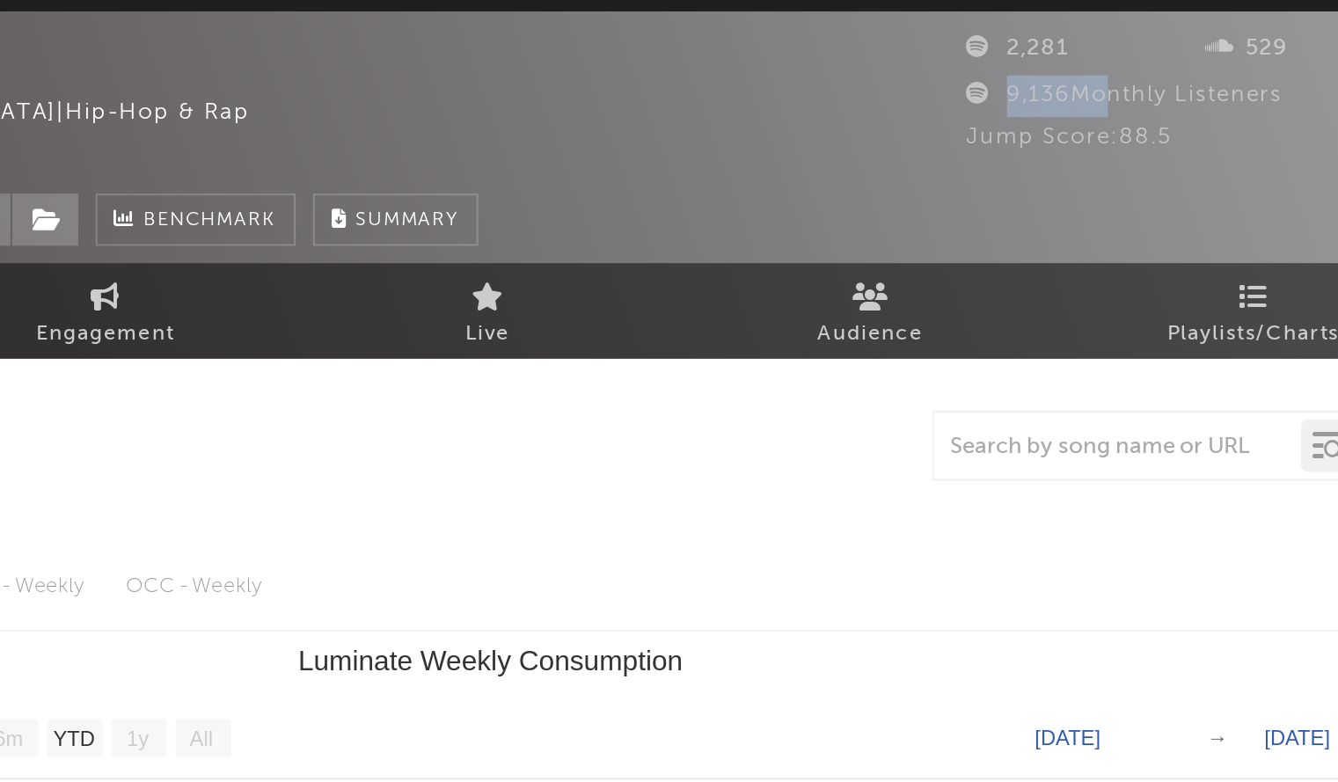
drag, startPoint x: 974, startPoint y: 141, endPoint x: 927, endPoint y: 135, distance: 47.0
click at [927, 135] on span "9,136 Monthly Listeners" at bounding box center [992, 138] width 160 height 11
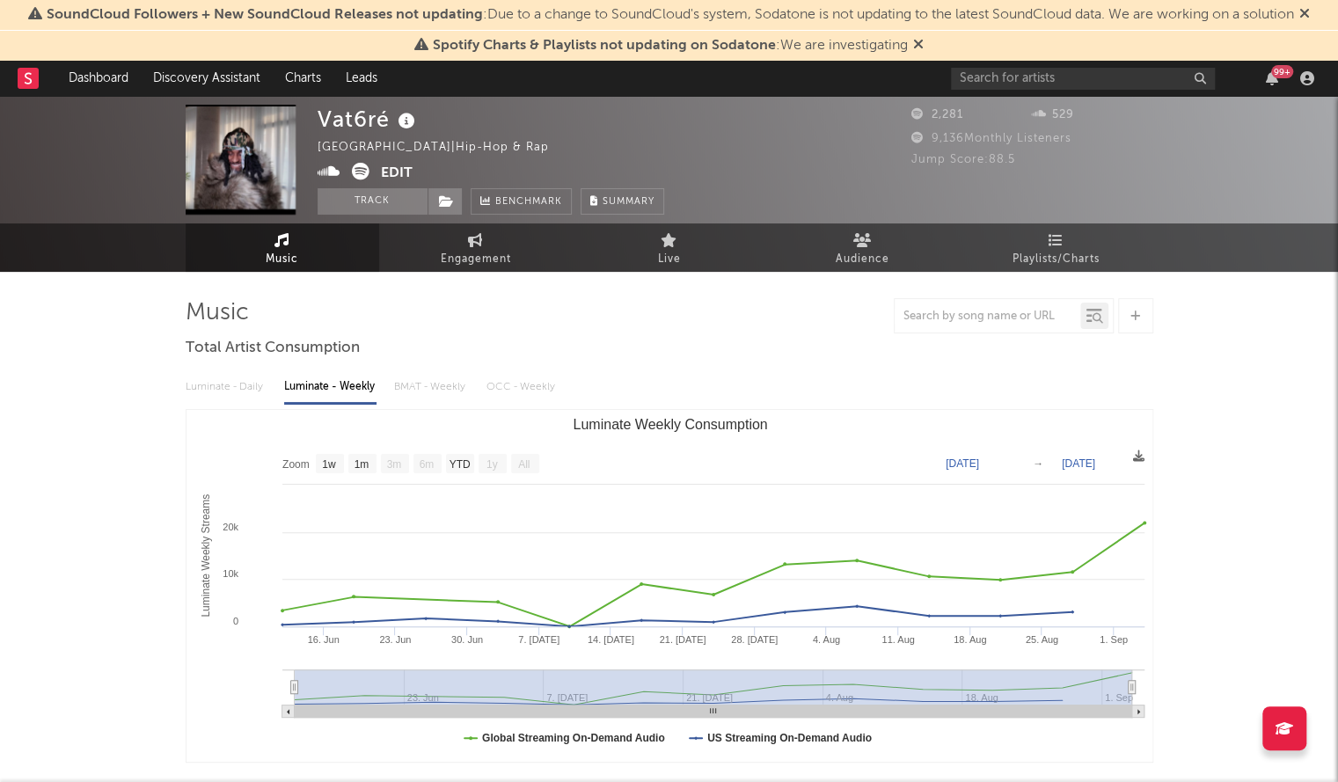
click at [981, 89] on input "text" at bounding box center [1083, 79] width 264 height 22
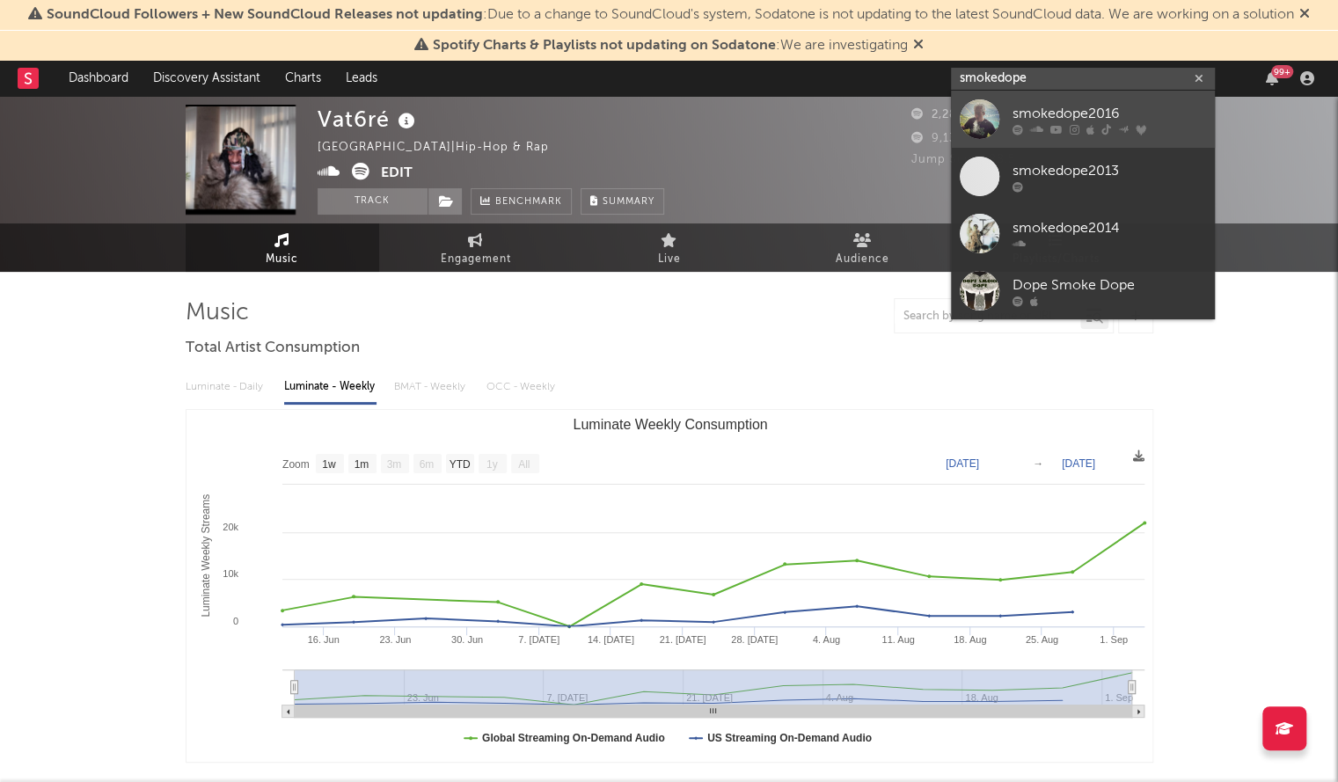
type input "smokedope"
click at [995, 117] on div at bounding box center [980, 119] width 40 height 40
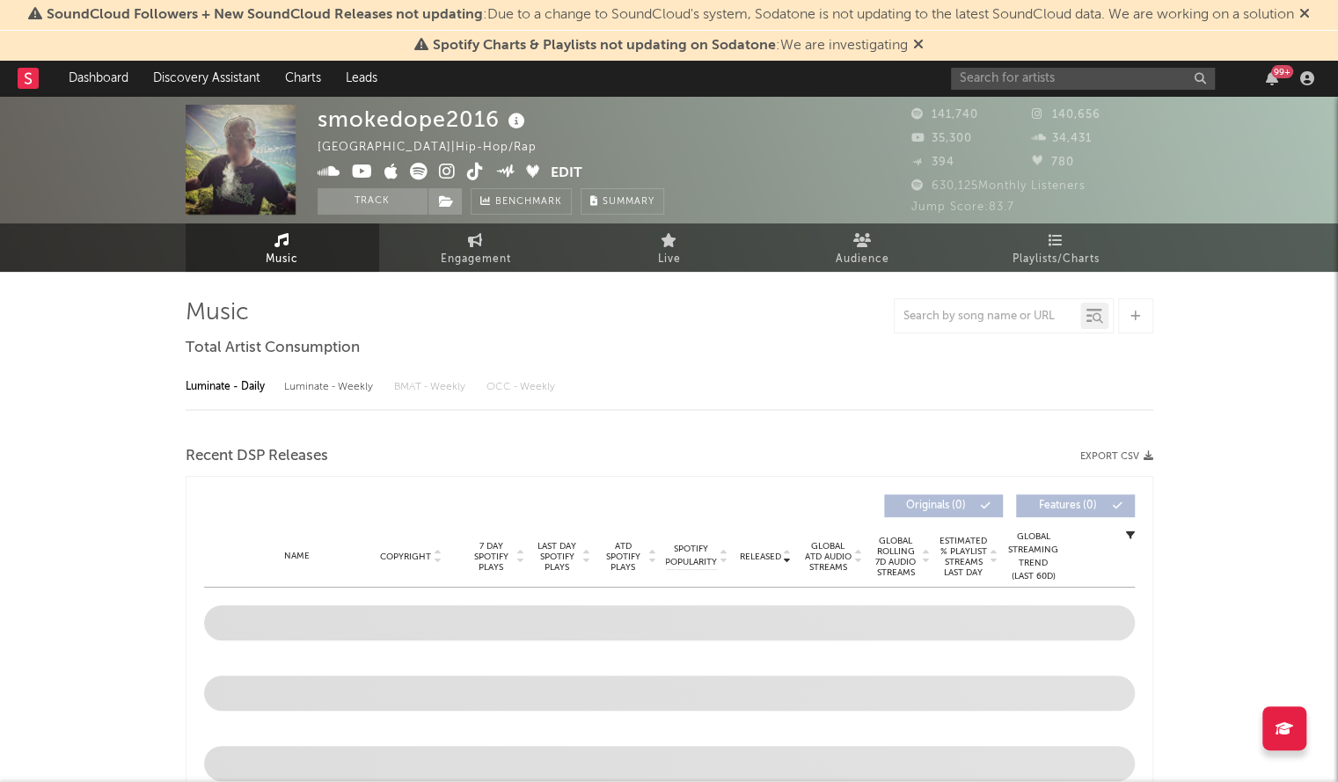
select select "6m"
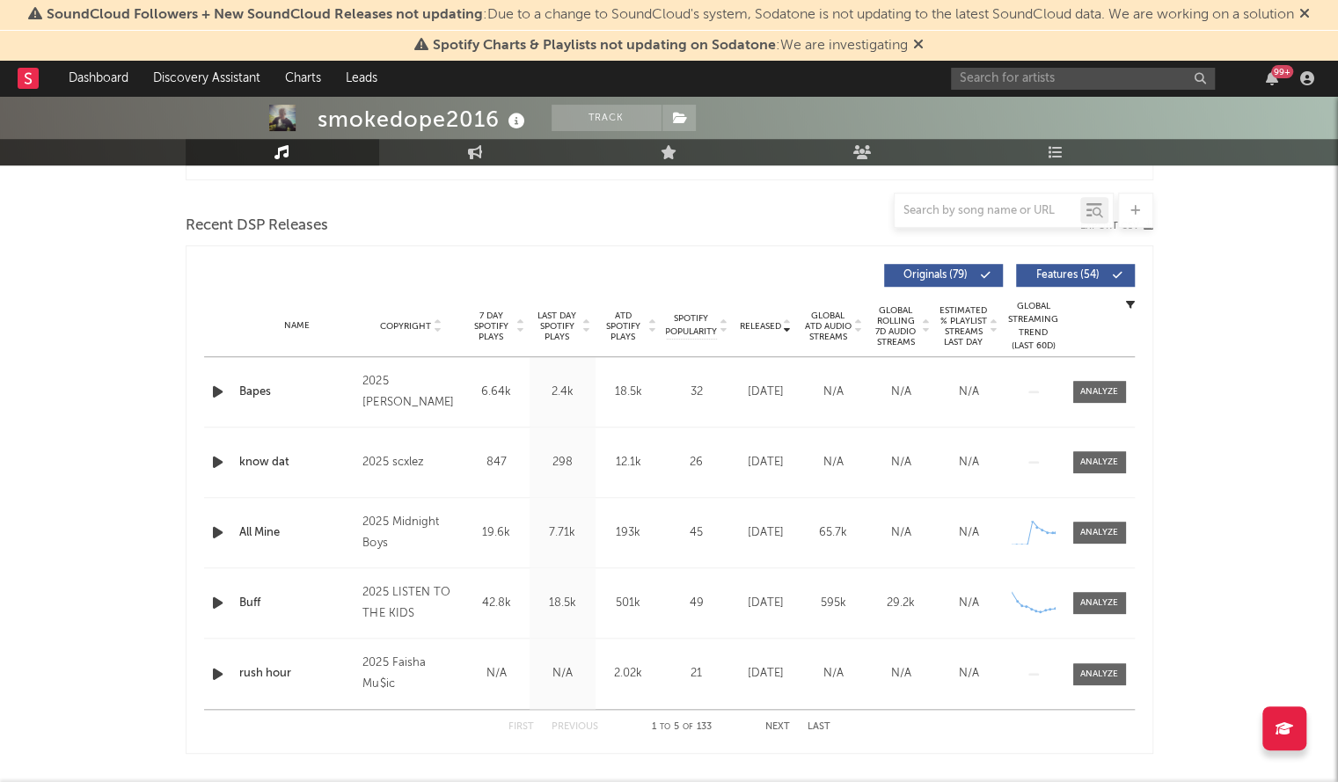
scroll to position [583, 0]
